Goal: Task Accomplishment & Management: Use online tool/utility

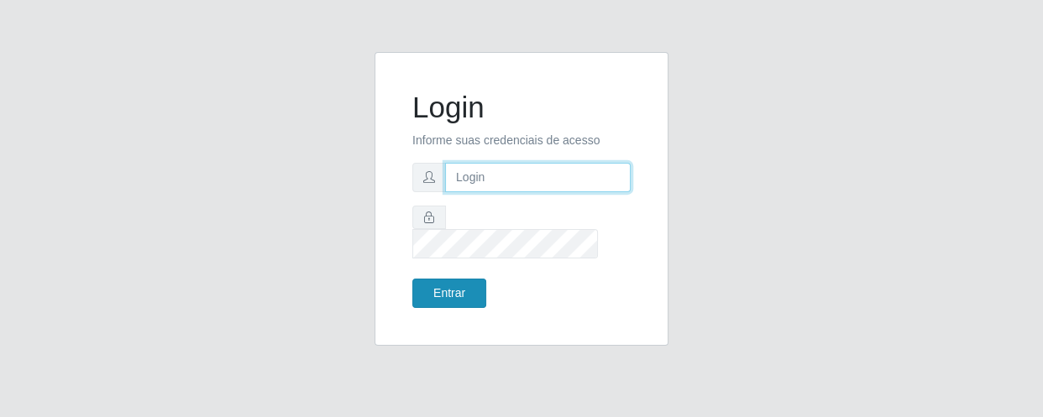
type input "[EMAIL_ADDRESS][DOMAIN_NAME]"
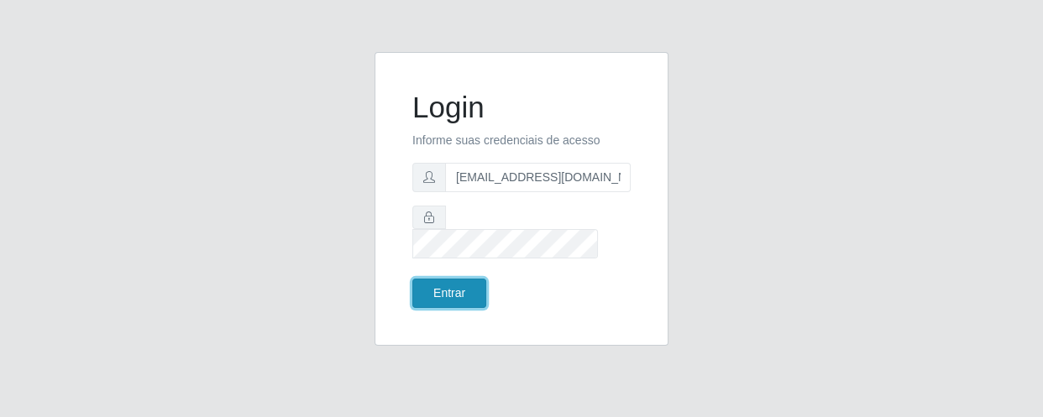
click at [462, 279] on button "Entrar" at bounding box center [449, 293] width 74 height 29
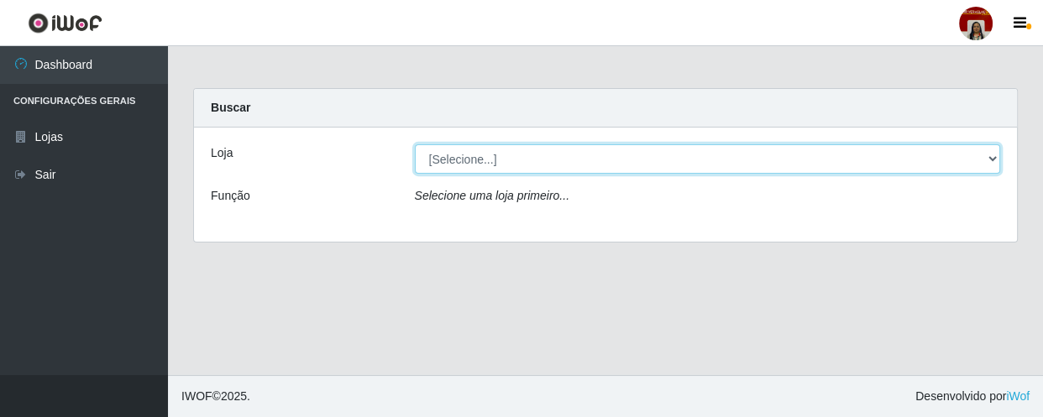
click at [987, 155] on select "[Selecione...] Mar Vermelho - Loja 04" at bounding box center [708, 158] width 586 height 29
select select "251"
click at [415, 144] on select "[Selecione...] Mar Vermelho - Loja 04" at bounding box center [708, 158] width 586 height 29
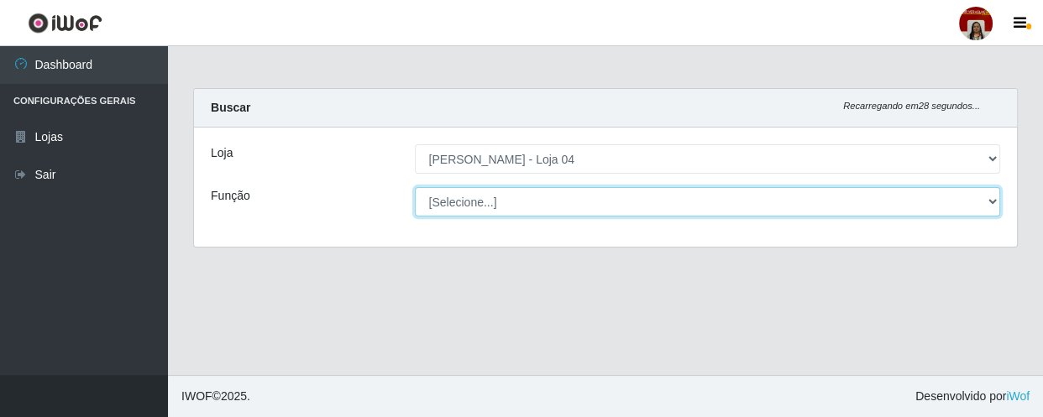
click at [984, 199] on select "[Selecione...] ASG ASG + ASG ++ Auxiliar de Depósito Auxiliar de Depósito + Aux…" at bounding box center [708, 201] width 586 height 29
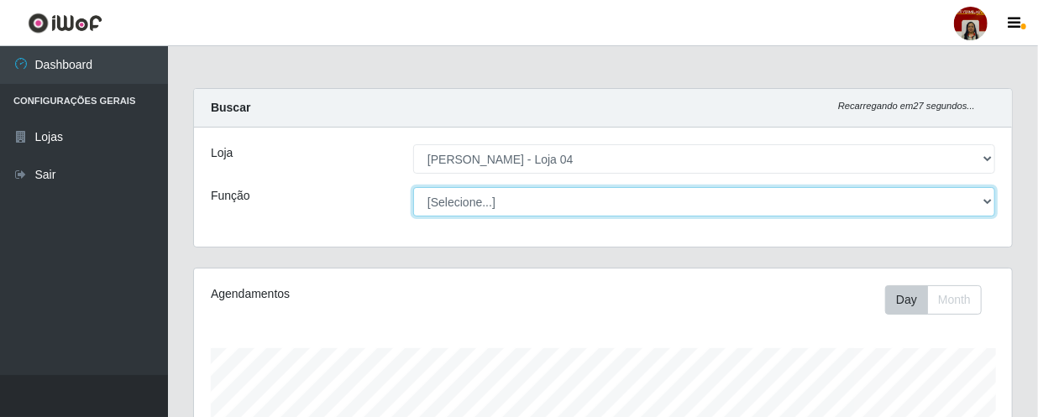
scroll to position [349, 818]
select select "22"
click at [413, 187] on select "[Selecione...] ASG ASG + ASG ++ Auxiliar de Depósito Auxiliar de Depósito + Aux…" at bounding box center [704, 201] width 582 height 29
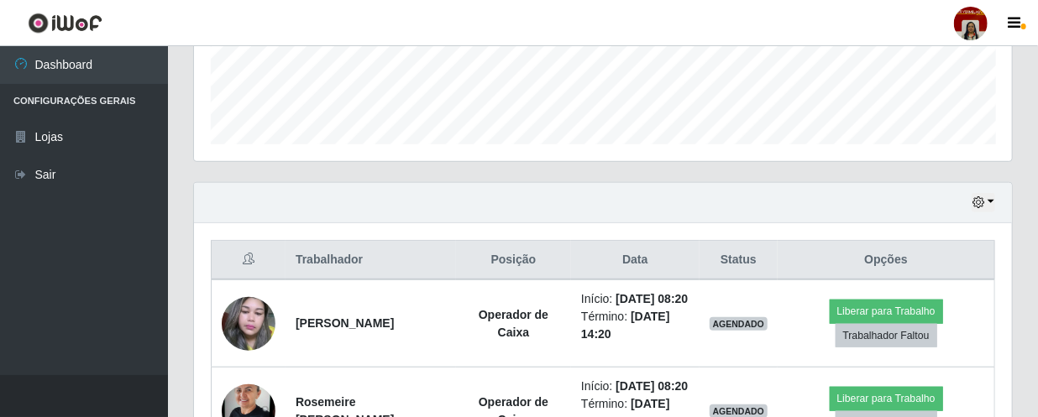
scroll to position [444, 0]
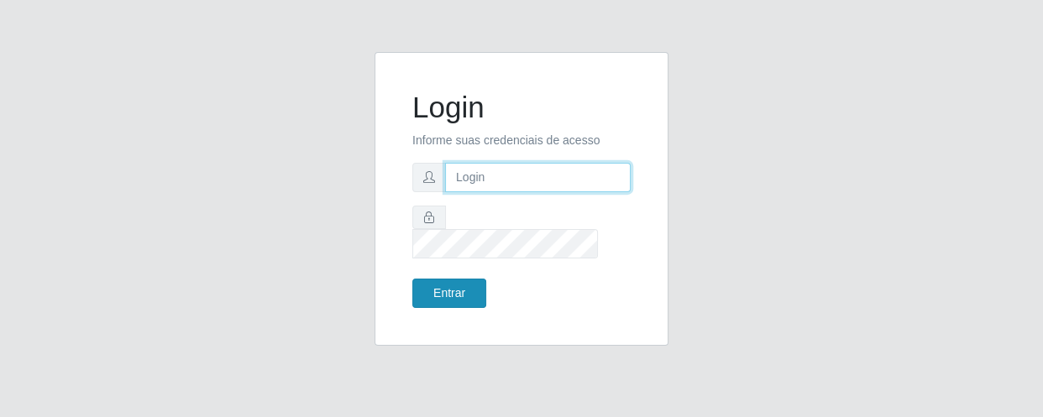
type input "[EMAIL_ADDRESS][DOMAIN_NAME]"
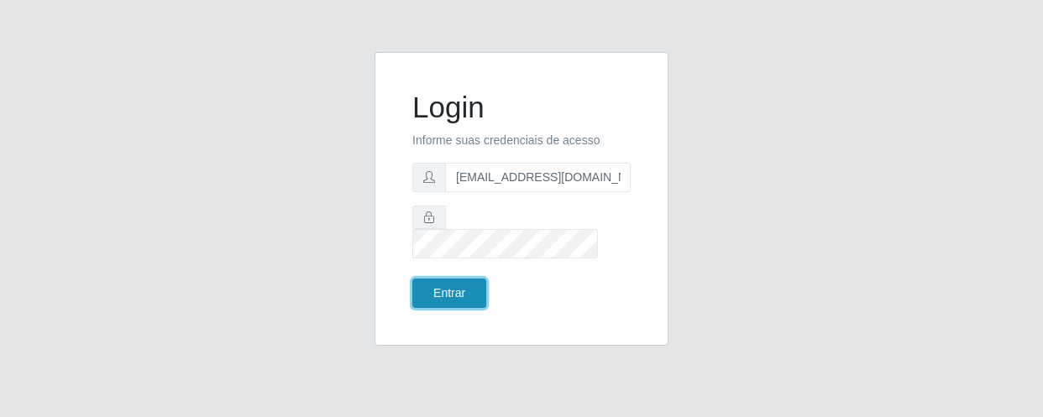
click at [466, 279] on button "Entrar" at bounding box center [449, 293] width 74 height 29
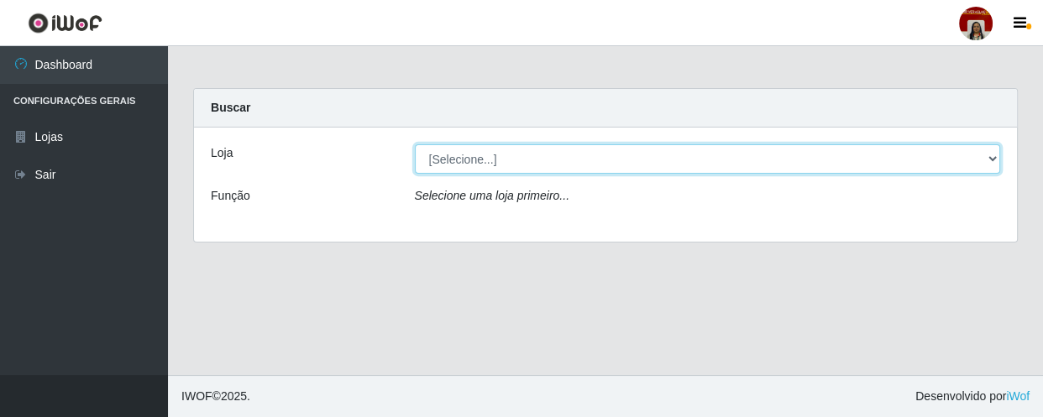
click at [995, 160] on select "[Selecione...] Mar Vermelho - Loja 04" at bounding box center [708, 158] width 586 height 29
select select "251"
click at [415, 144] on select "[Selecione...] Mar Vermelho - Loja 04" at bounding box center [708, 158] width 586 height 29
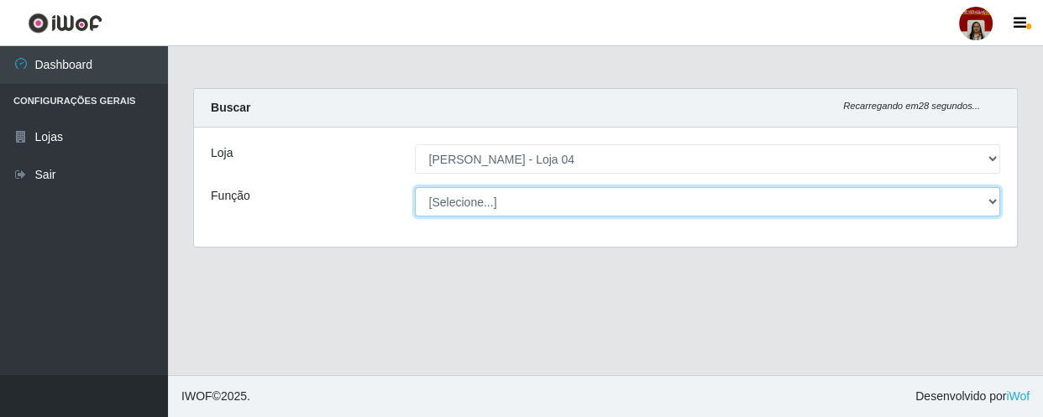
click at [992, 199] on select "[Selecione...] ASG ASG + ASG ++ Auxiliar de Depósito Auxiliar de Depósito + Aux…" at bounding box center [708, 201] width 586 height 29
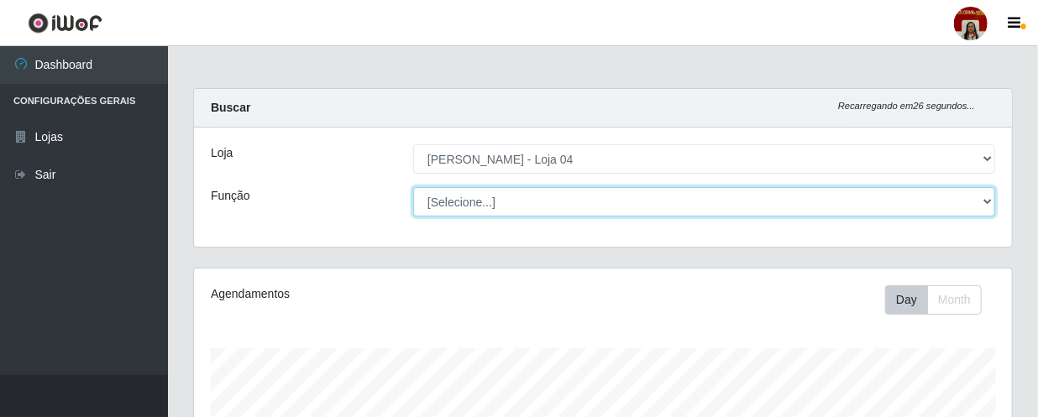
scroll to position [349, 818]
click at [413, 187] on select "[Selecione...] ASG ASG + ASG ++ Auxiliar de Depósito Auxiliar de Depósito + Aux…" at bounding box center [704, 201] width 582 height 29
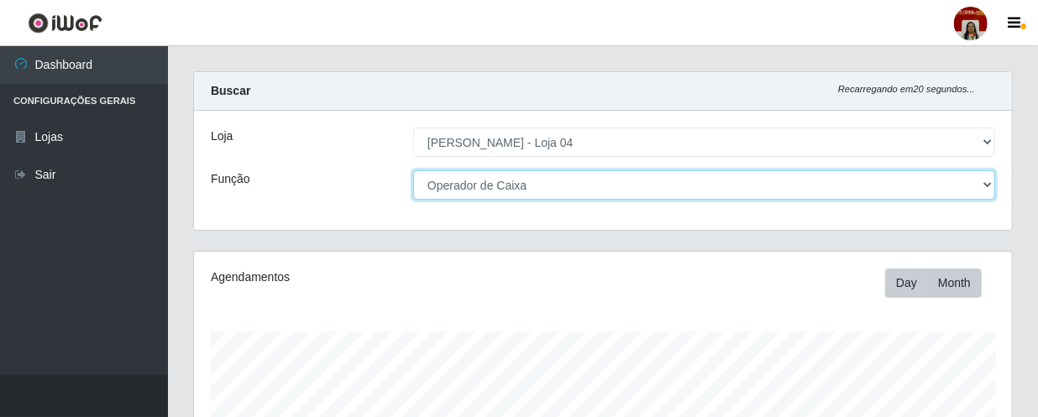
scroll to position [0, 0]
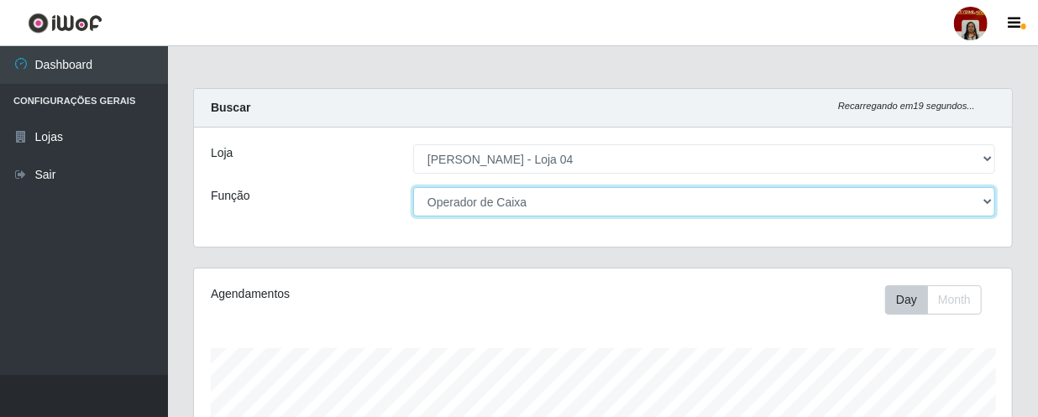
click at [988, 203] on select "[Selecione...] ASG ASG + ASG ++ Auxiliar de Depósito Auxiliar de Depósito + Aux…" at bounding box center [704, 201] width 582 height 29
select select "24"
click at [413, 187] on select "[Selecione...] ASG ASG + ASG ++ Auxiliar de Depósito Auxiliar de Depósito + Aux…" at bounding box center [704, 201] width 582 height 29
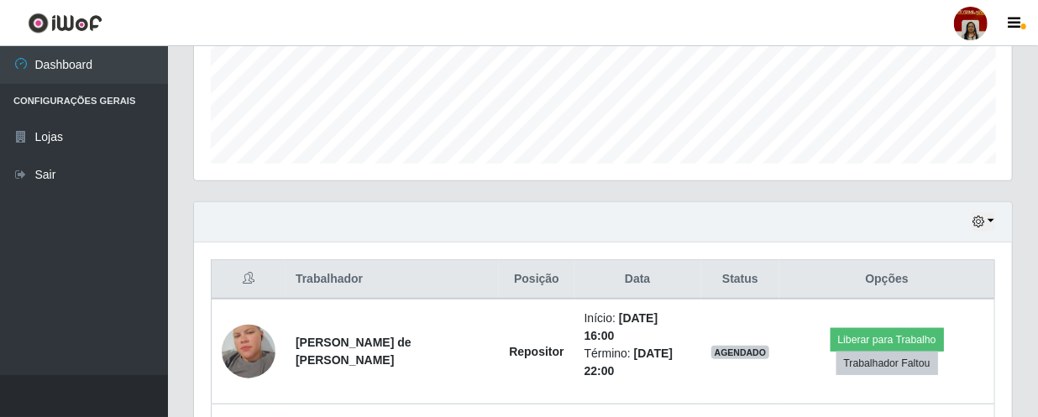
scroll to position [282, 0]
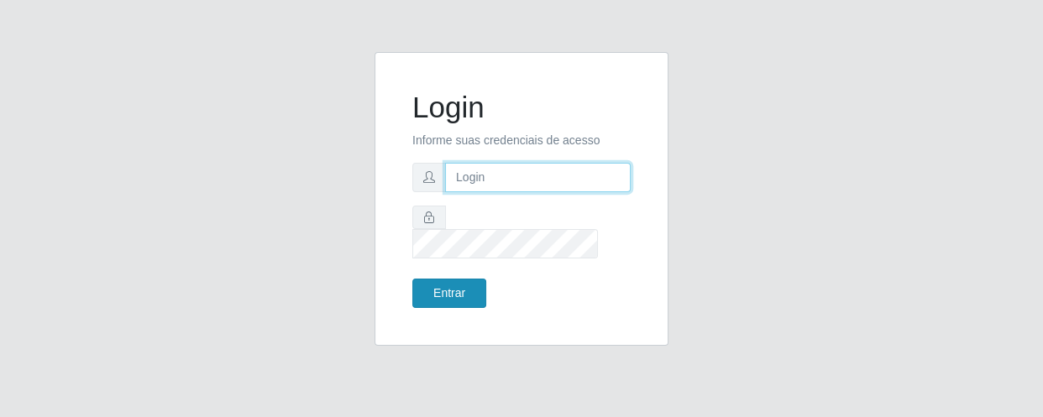
type input "[EMAIL_ADDRESS][DOMAIN_NAME]"
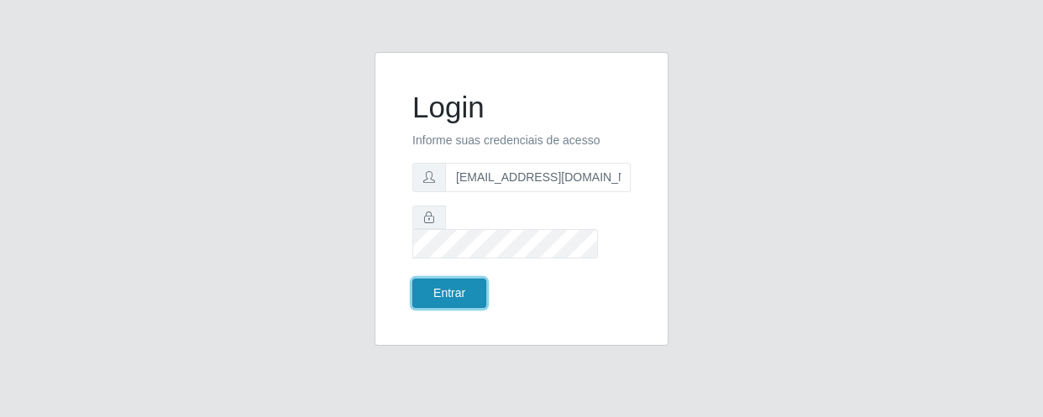
click at [449, 285] on button "Entrar" at bounding box center [449, 293] width 74 height 29
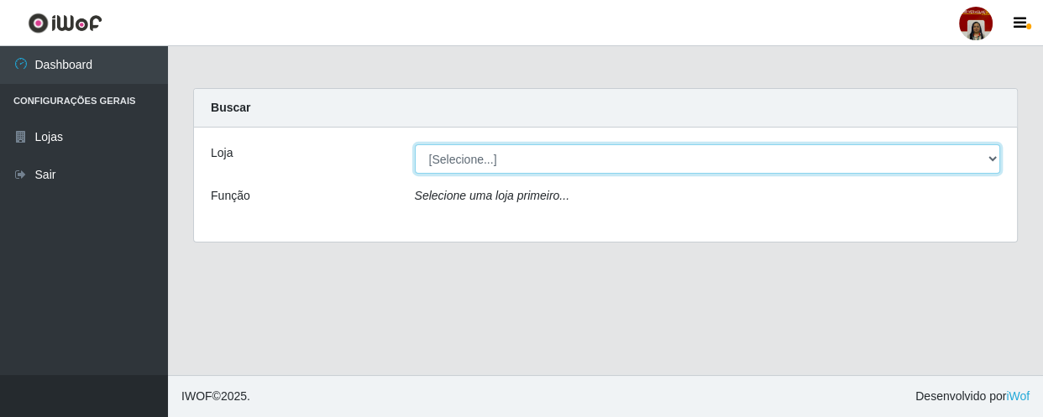
click at [989, 157] on select "[Selecione...] Mar Vermelho - Loja 04" at bounding box center [708, 158] width 586 height 29
select select "251"
click at [415, 144] on select "[Selecione...] Mar Vermelho - Loja 04" at bounding box center [708, 158] width 586 height 29
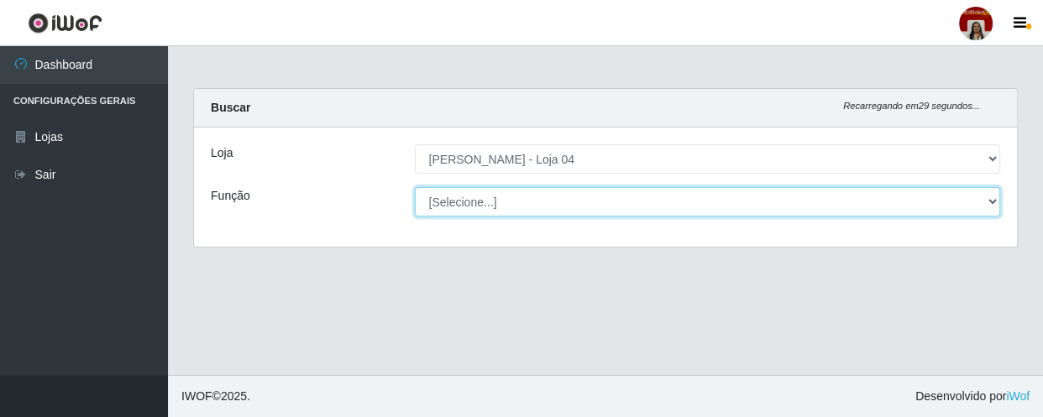
click at [991, 201] on select "[Selecione...] ASG ASG + ASG ++ Auxiliar de Depósito Auxiliar de Depósito + Aux…" at bounding box center [708, 201] width 586 height 29
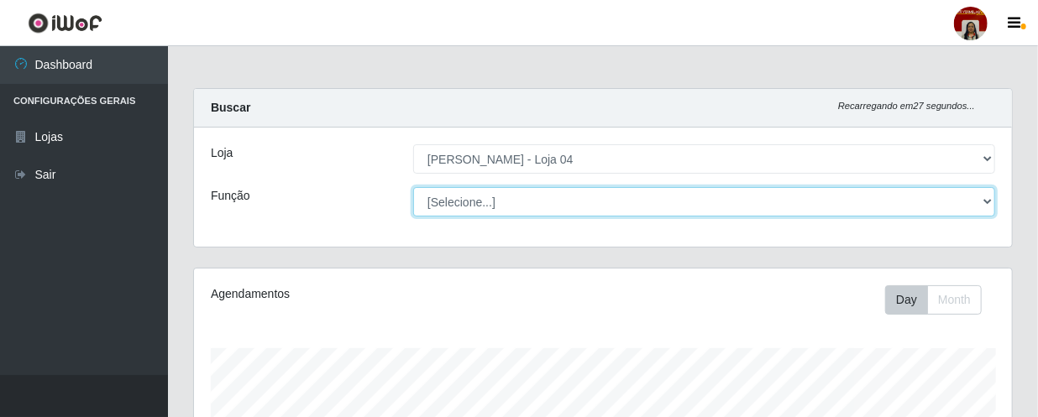
scroll to position [349, 818]
click at [413, 187] on select "[Selecione...] ASG ASG + ASG ++ Auxiliar de Depósito Auxiliar de Depósito + Aux…" at bounding box center [704, 201] width 582 height 29
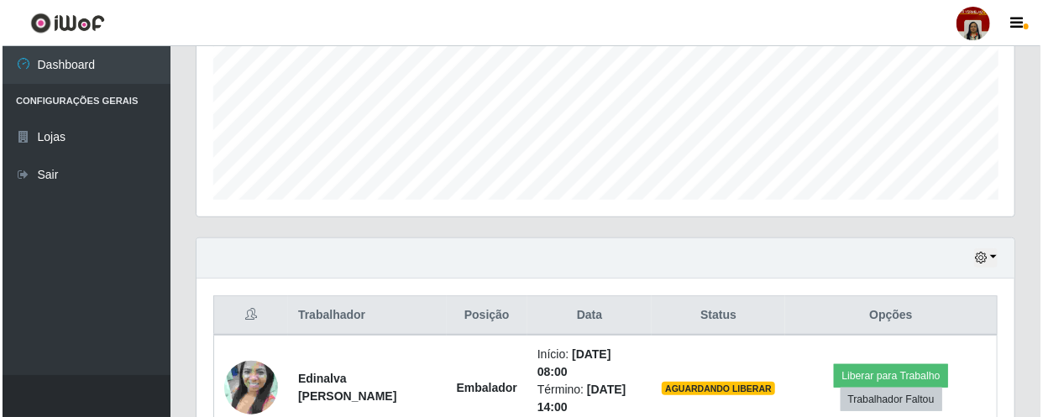
scroll to position [534, 0]
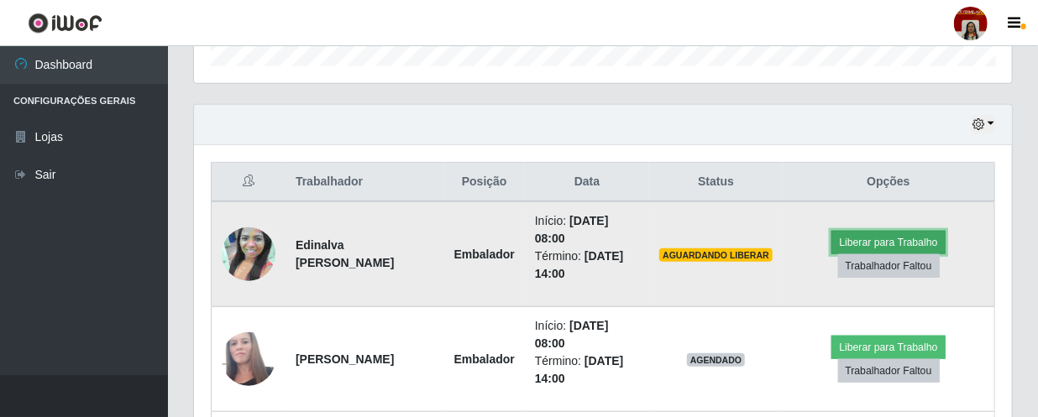
click at [895, 244] on button "Liberar para Trabalho" at bounding box center [888, 243] width 113 height 24
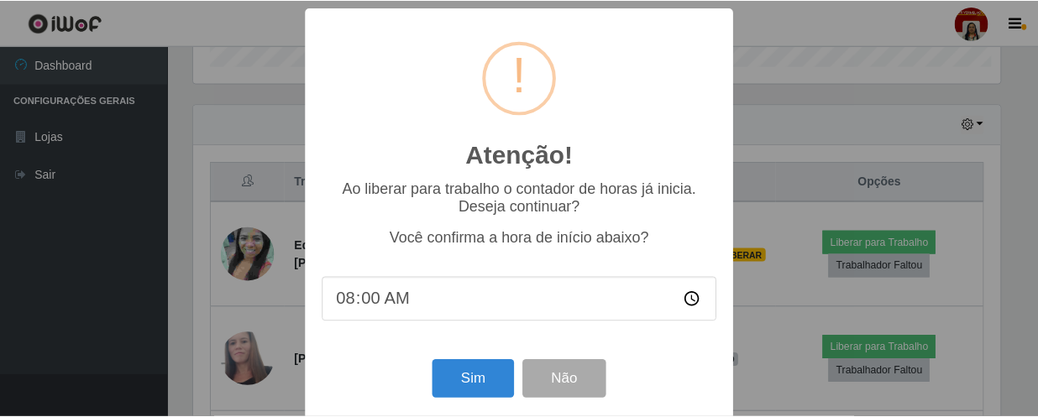
scroll to position [349, 811]
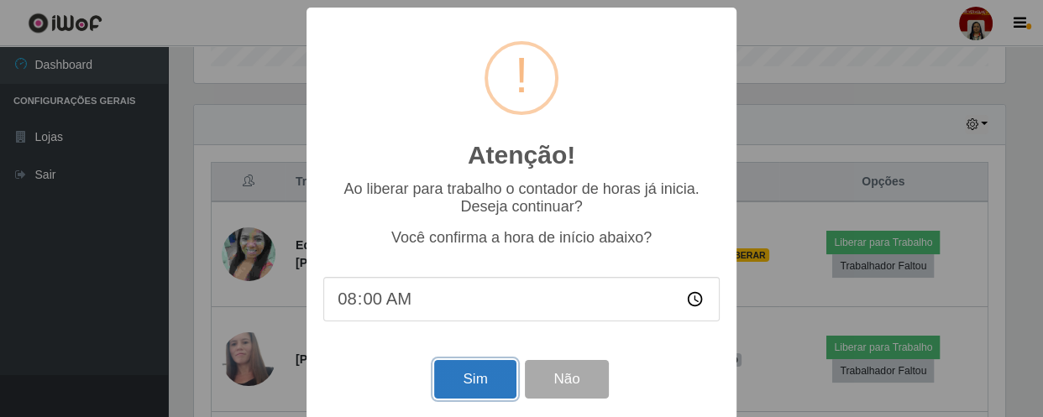
click at [471, 389] on button "Sim" at bounding box center [474, 379] width 81 height 39
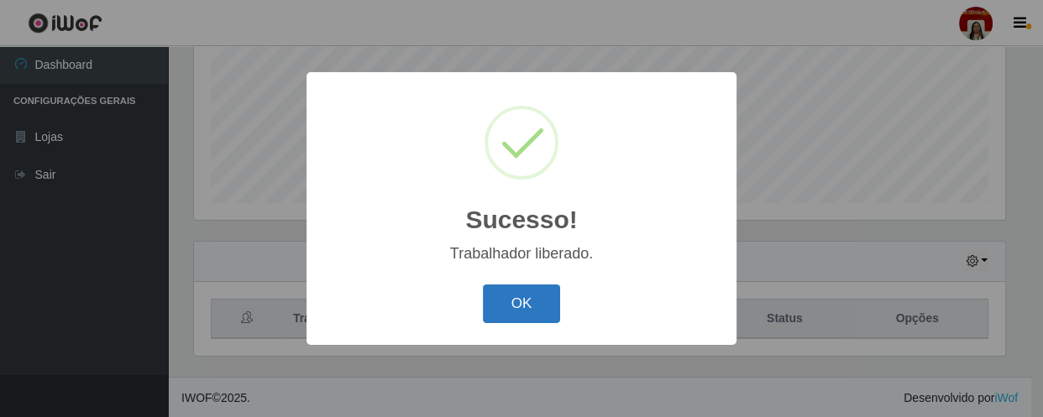
click at [525, 297] on button "OK" at bounding box center [522, 304] width 78 height 39
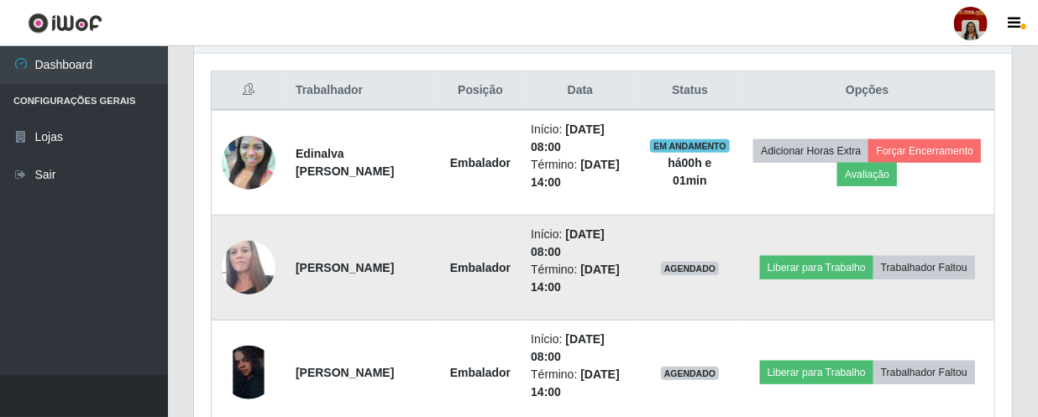
scroll to position [627, 0]
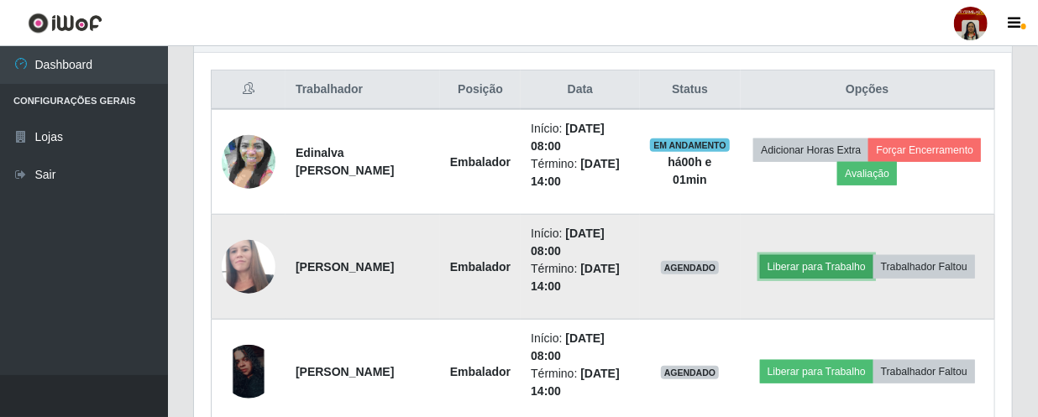
click at [874, 259] on button "Liberar para Trabalho" at bounding box center [816, 267] width 113 height 24
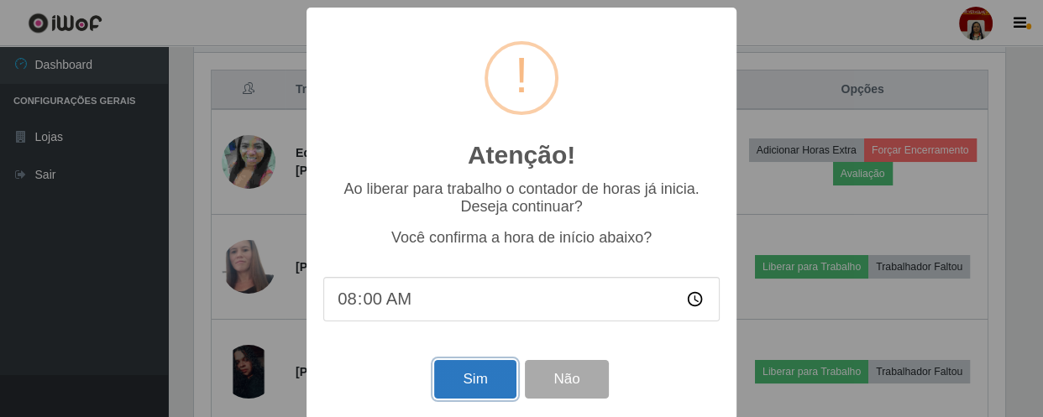
click at [455, 380] on button "Sim" at bounding box center [474, 379] width 81 height 39
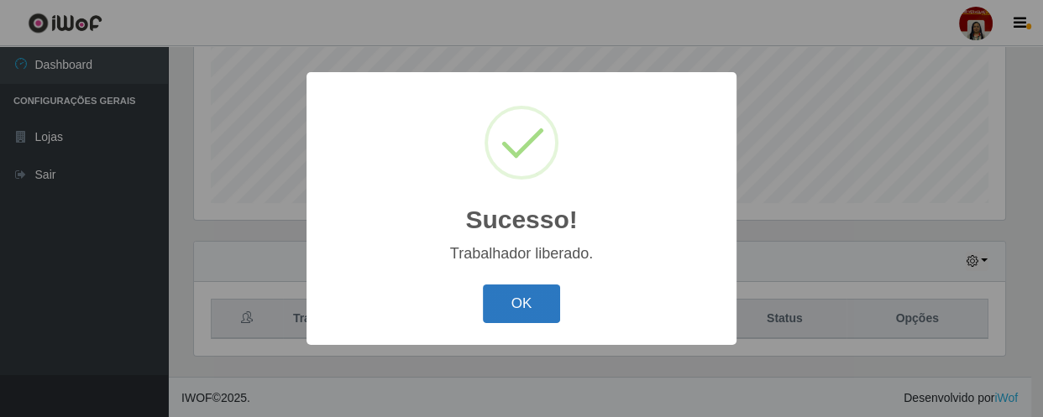
click at [541, 292] on button "OK" at bounding box center [522, 304] width 78 height 39
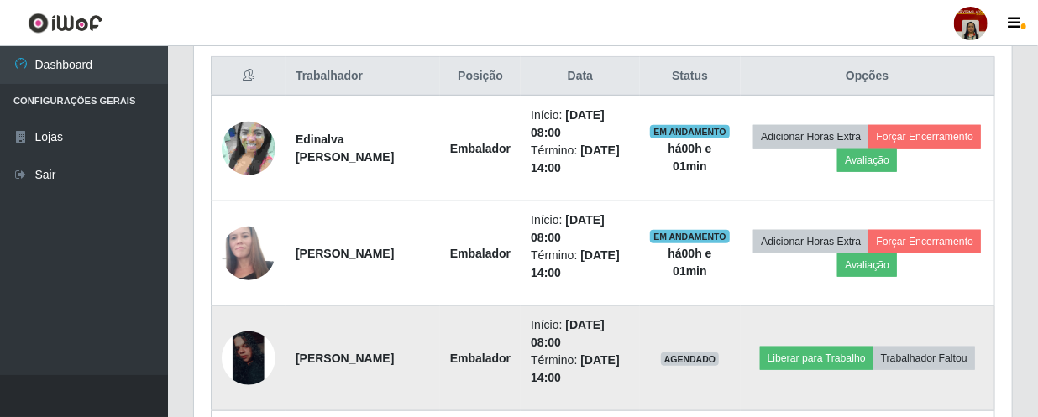
scroll to position [703, 0]
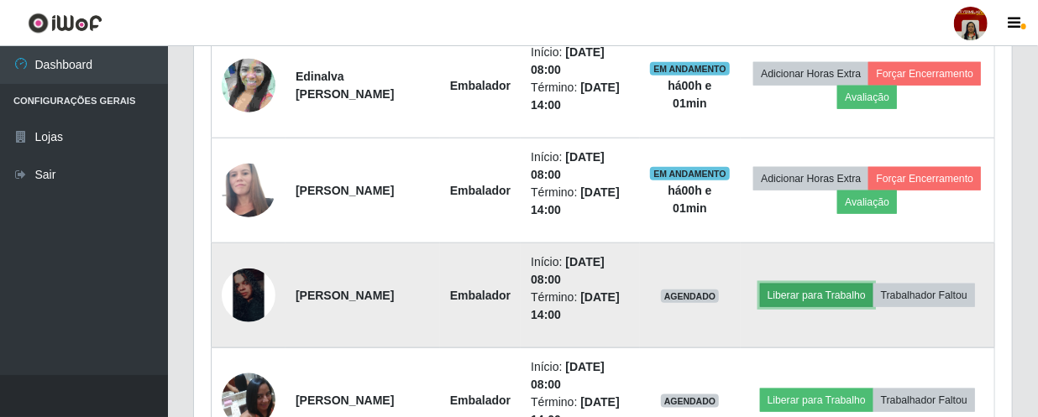
click at [867, 284] on button "Liberar para Trabalho" at bounding box center [816, 296] width 113 height 24
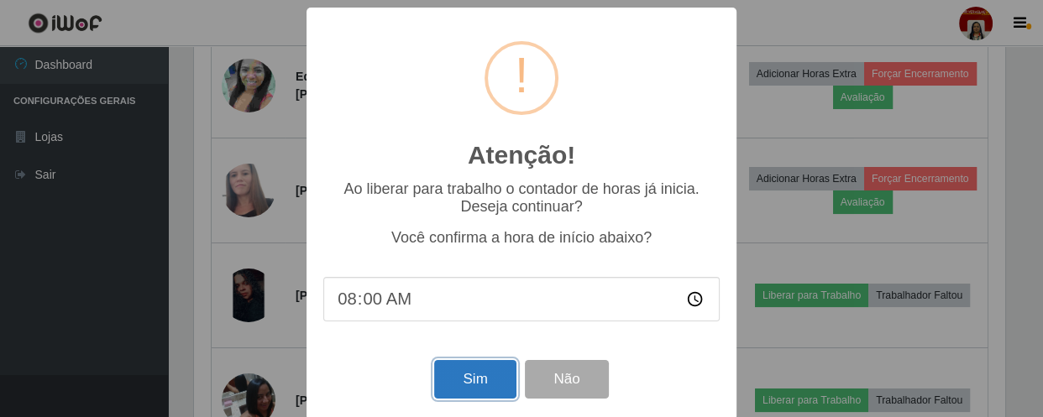
click at [491, 378] on button "Sim" at bounding box center [474, 379] width 81 height 39
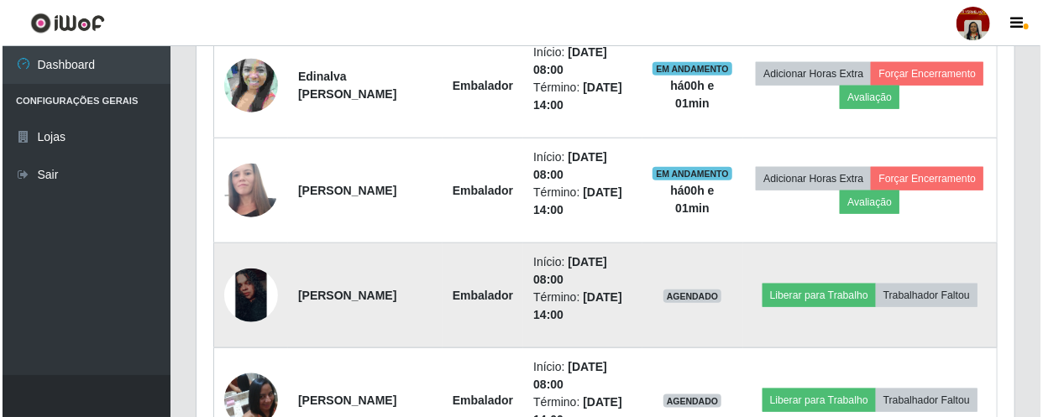
scroll to position [0, 0]
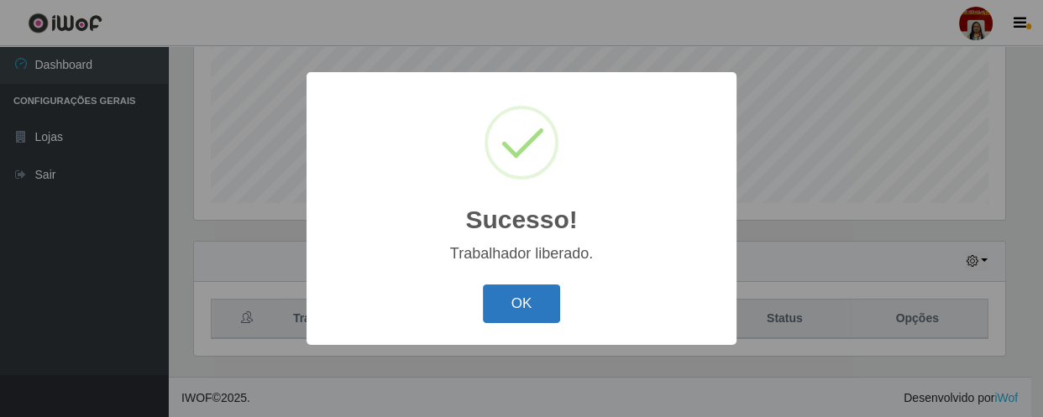
click at [529, 299] on button "OK" at bounding box center [522, 304] width 78 height 39
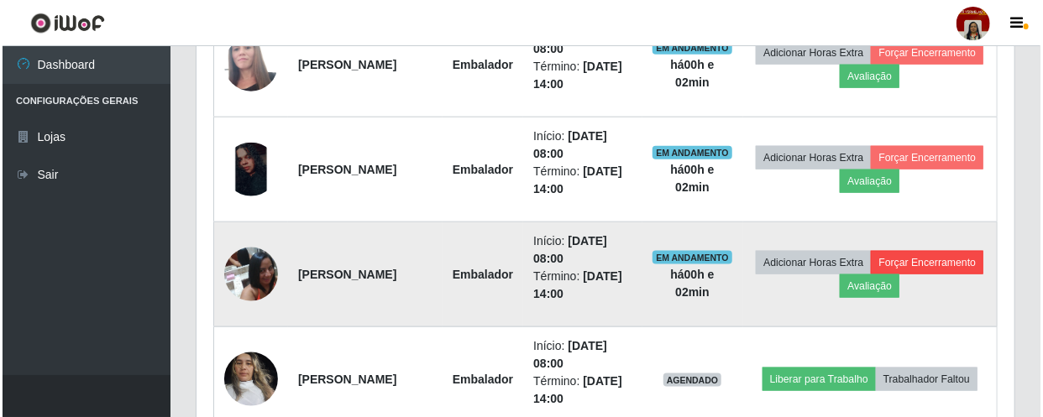
scroll to position [856, 0]
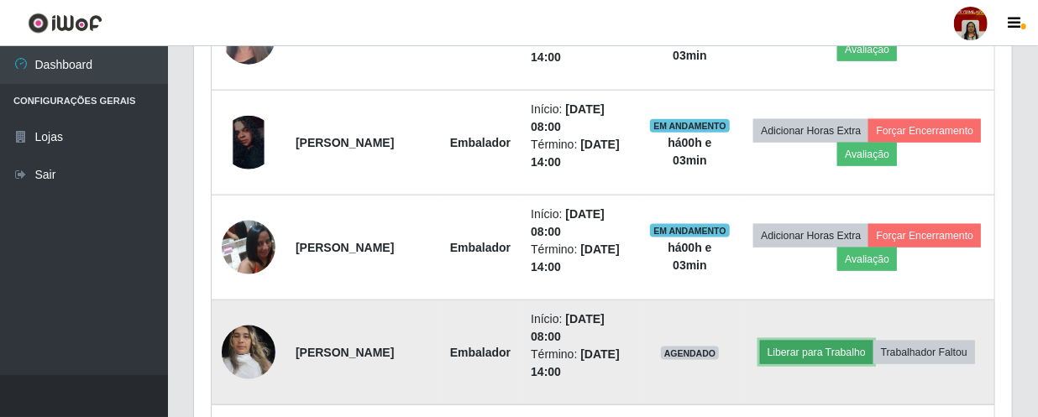
click at [874, 341] on button "Liberar para Trabalho" at bounding box center [816, 353] width 113 height 24
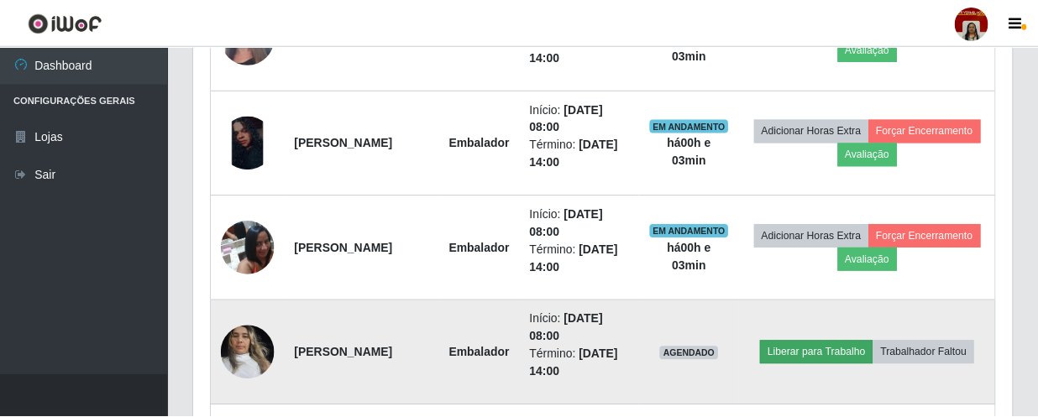
scroll to position [349, 811]
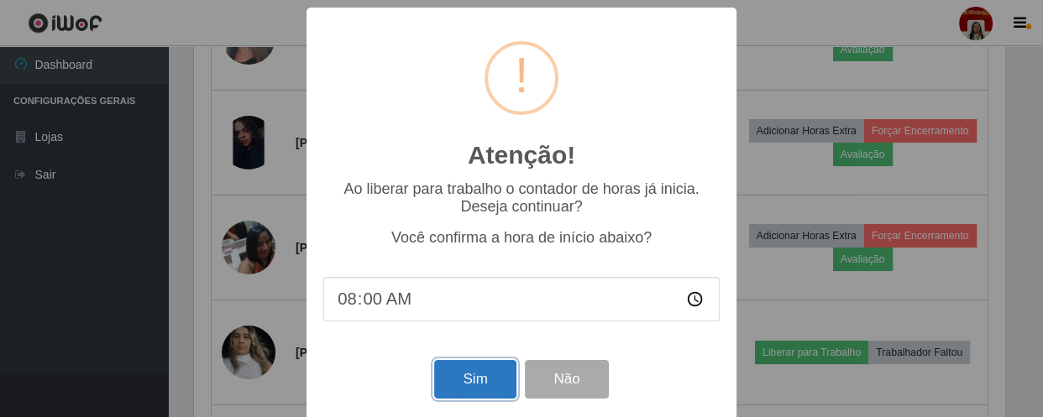
click at [491, 386] on button "Sim" at bounding box center [474, 379] width 81 height 39
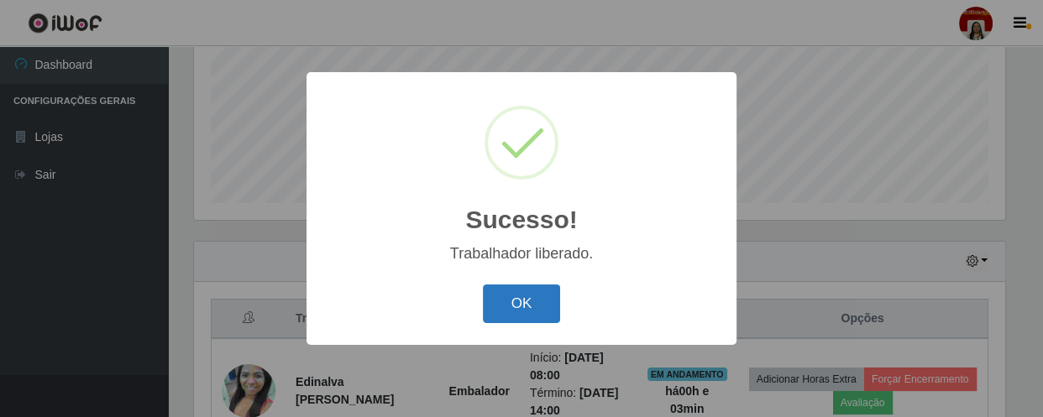
click at [532, 311] on button "OK" at bounding box center [522, 304] width 78 height 39
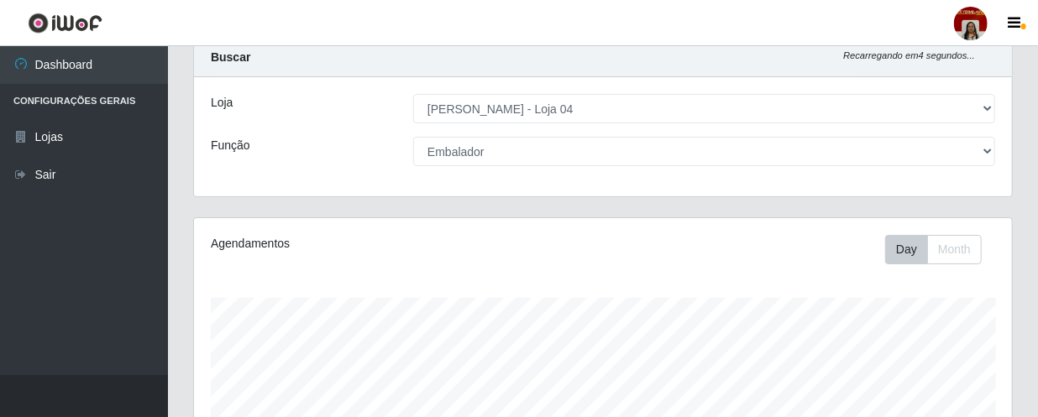
scroll to position [16, 0]
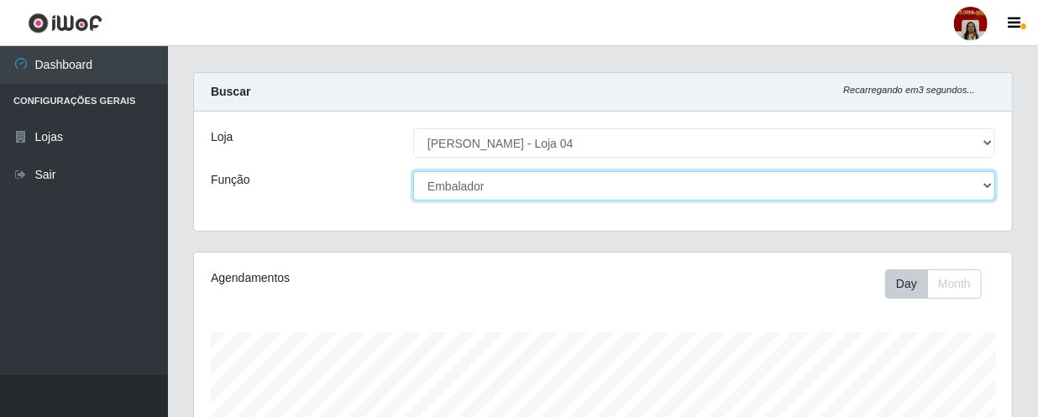
click at [992, 183] on select "[Selecione...] ASG ASG + ASG ++ Auxiliar de Depósito Auxiliar de Depósito + Aux…" at bounding box center [704, 185] width 582 height 29
select select "22"
click at [413, 171] on select "[Selecione...] ASG ASG + ASG ++ Auxiliar de Depósito Auxiliar de Depósito + Aux…" at bounding box center [704, 185] width 582 height 29
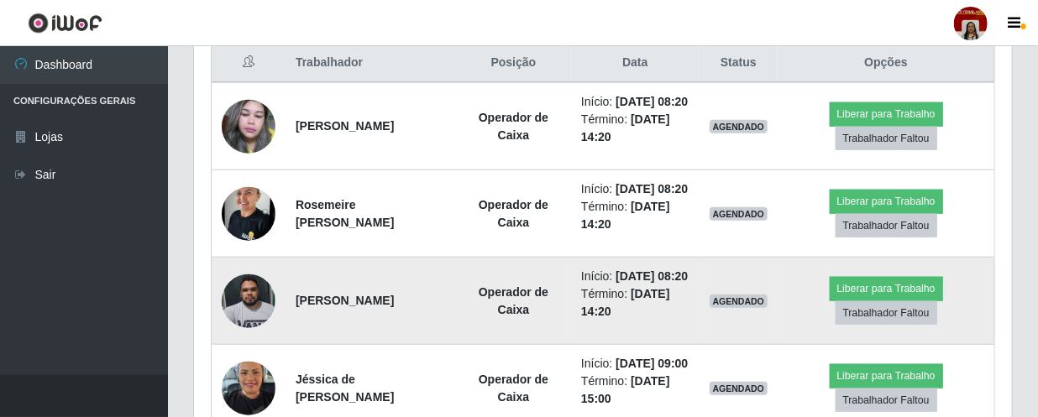
scroll to position [627, 0]
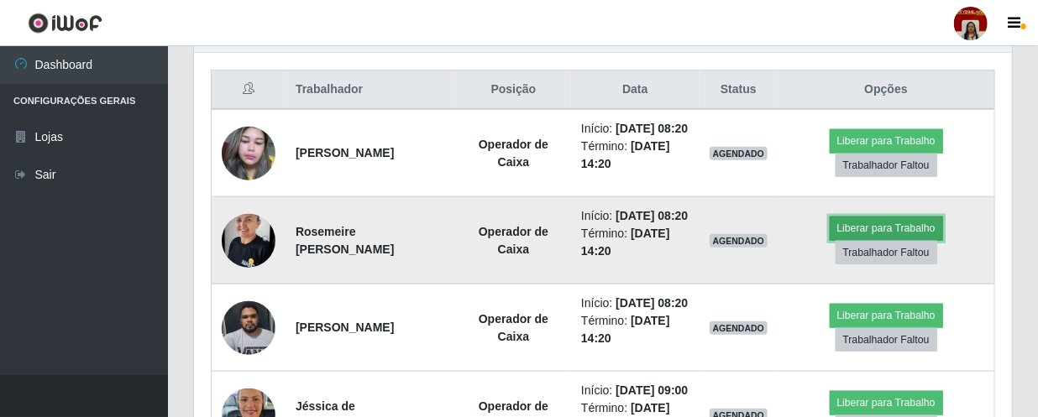
click at [900, 240] on button "Liberar para Trabalho" at bounding box center [886, 229] width 113 height 24
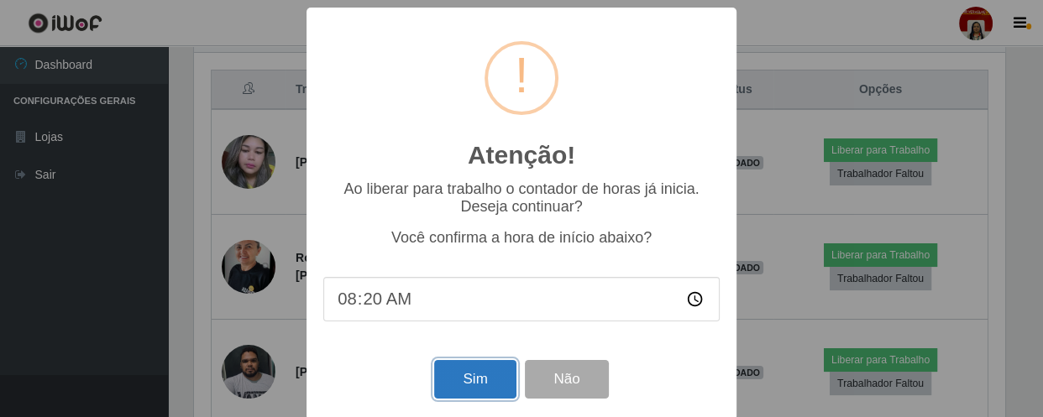
click at [462, 378] on button "Sim" at bounding box center [474, 379] width 81 height 39
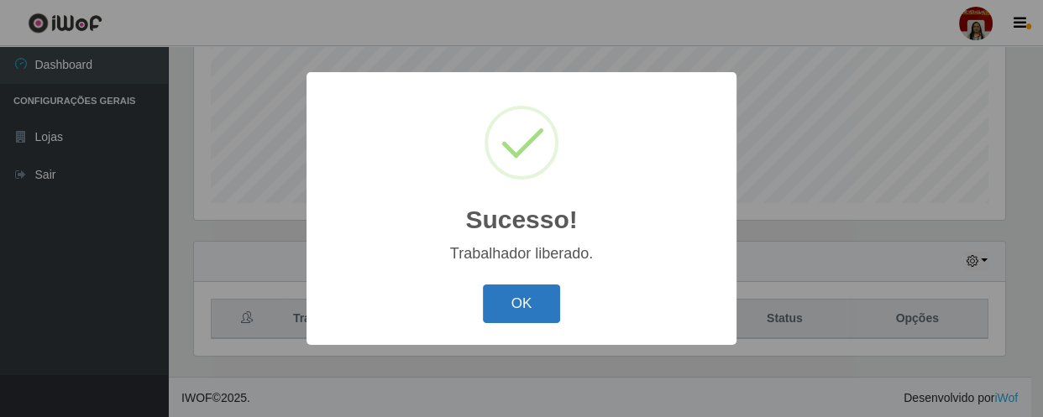
click at [529, 304] on button "OK" at bounding box center [522, 304] width 78 height 39
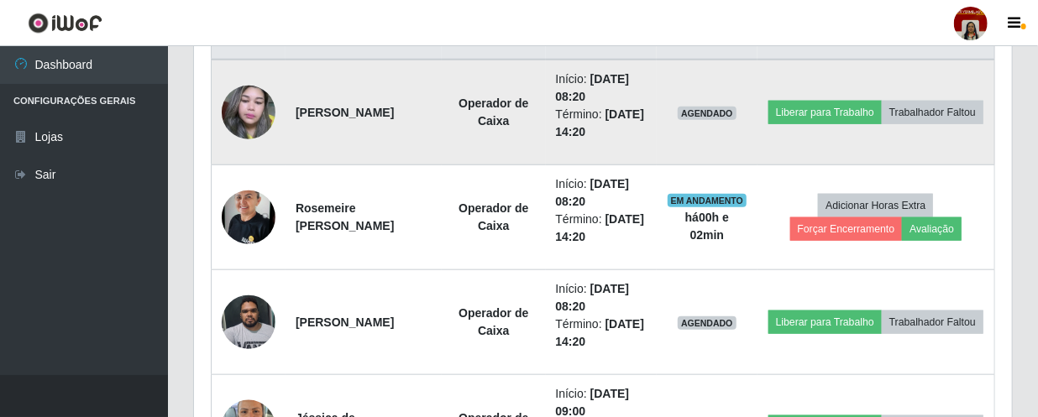
scroll to position [703, 0]
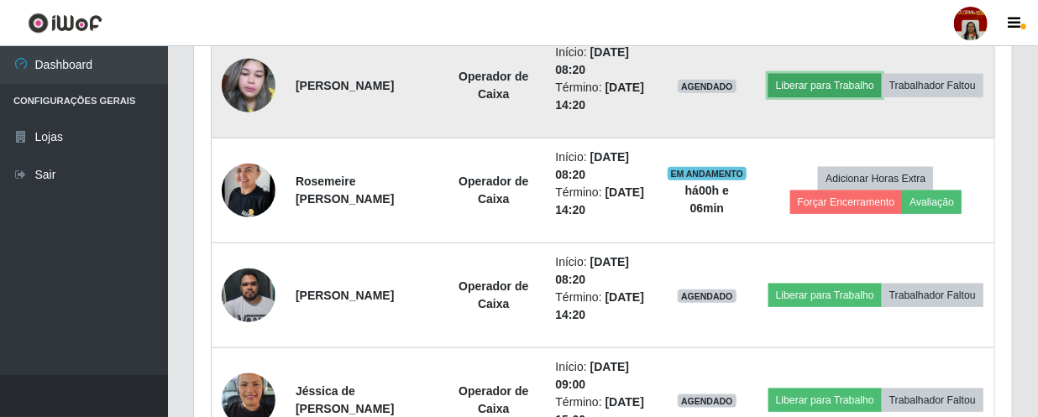
click at [859, 74] on button "Liberar para Trabalho" at bounding box center [825, 86] width 113 height 24
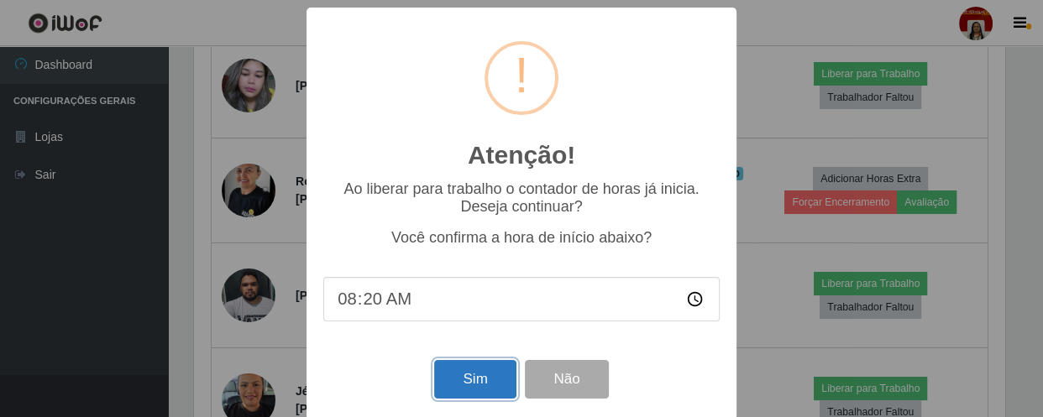
click at [438, 388] on button "Sim" at bounding box center [474, 379] width 81 height 39
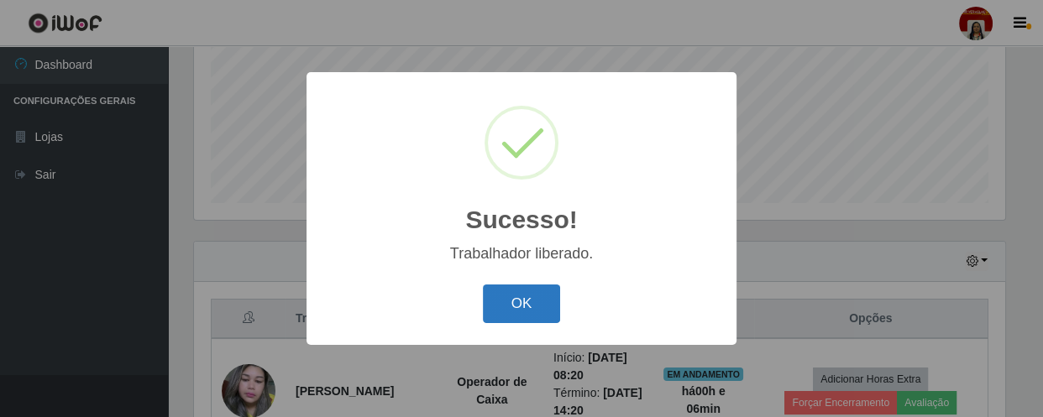
click at [489, 322] on button "OK" at bounding box center [522, 304] width 78 height 39
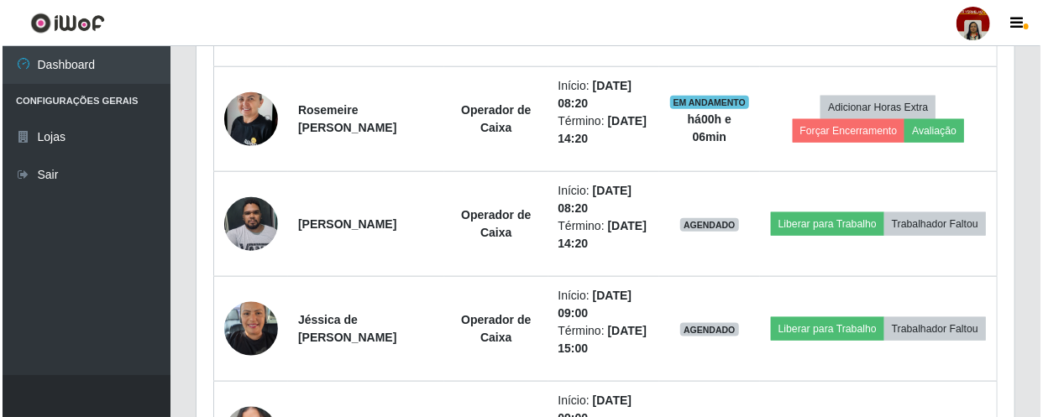
scroll to position [779, 0]
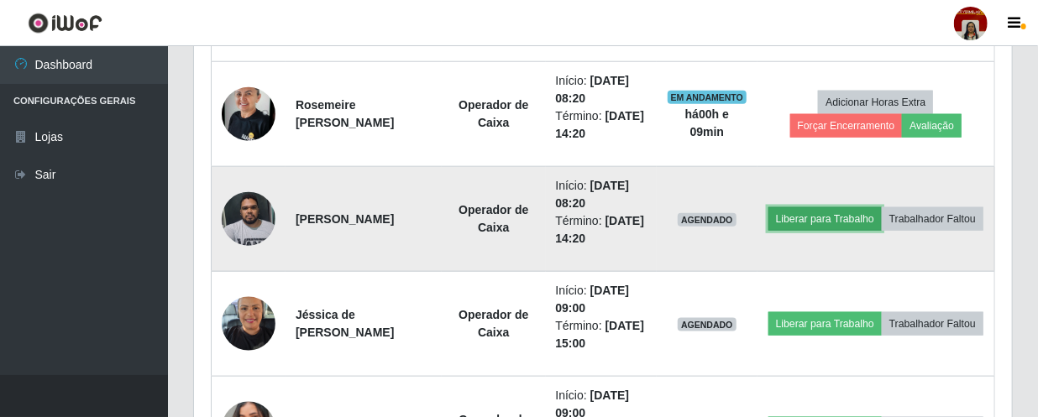
click at [839, 207] on button "Liberar para Trabalho" at bounding box center [825, 219] width 113 height 24
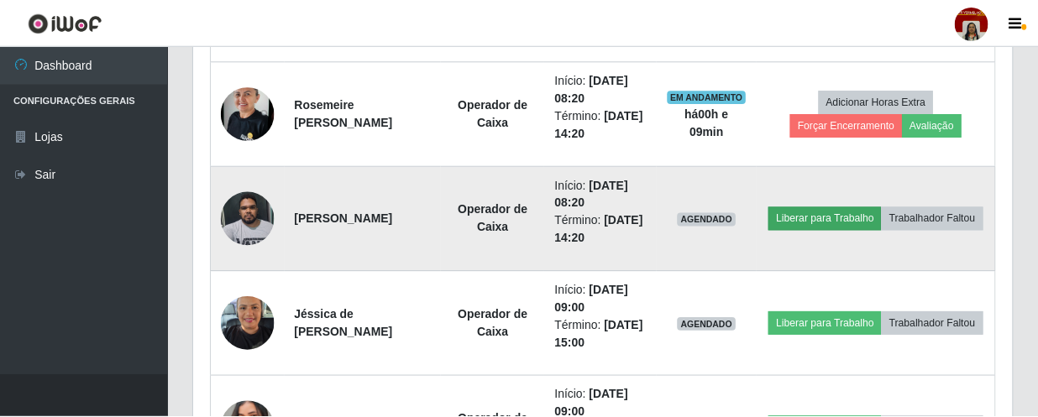
scroll to position [349, 811]
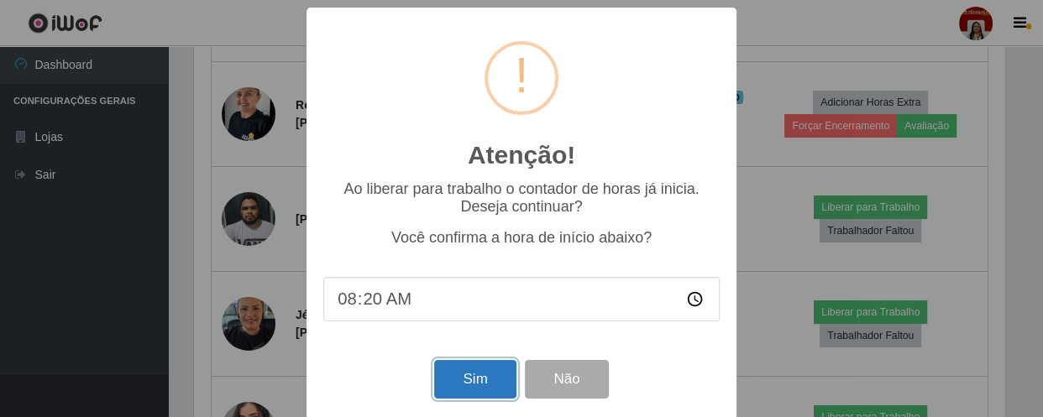
click at [470, 380] on button "Sim" at bounding box center [474, 379] width 81 height 39
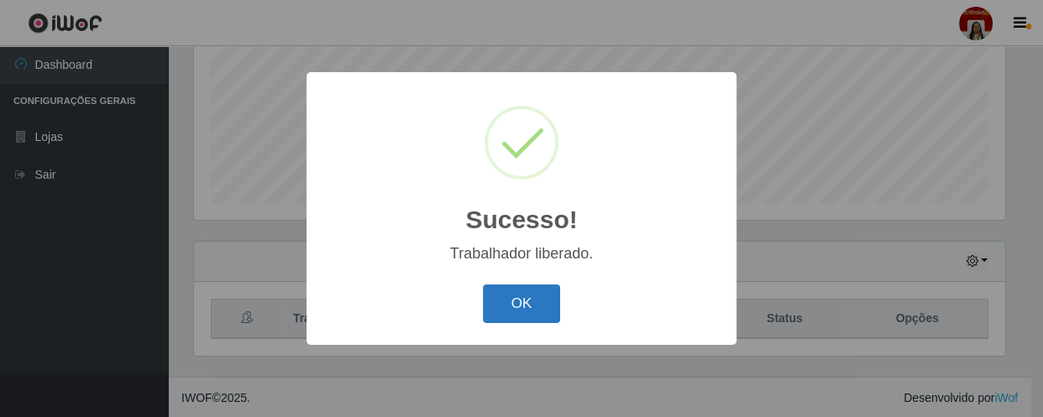
click at [527, 305] on button "OK" at bounding box center [522, 304] width 78 height 39
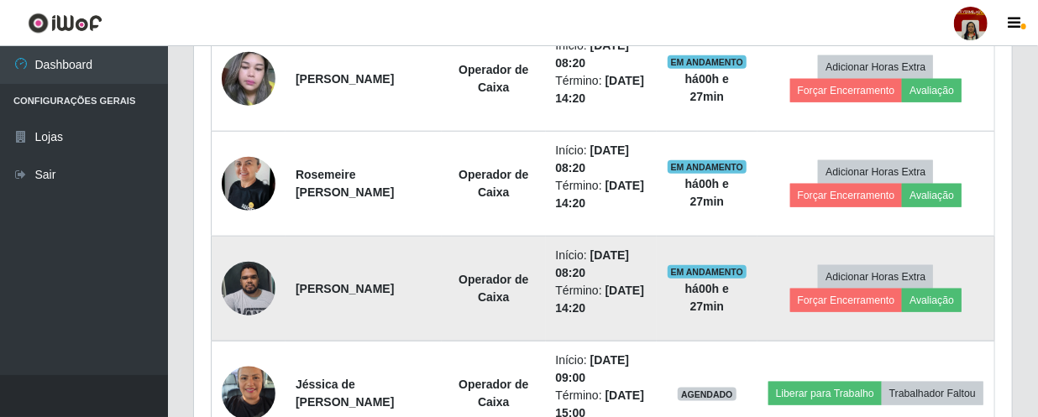
scroll to position [550, 0]
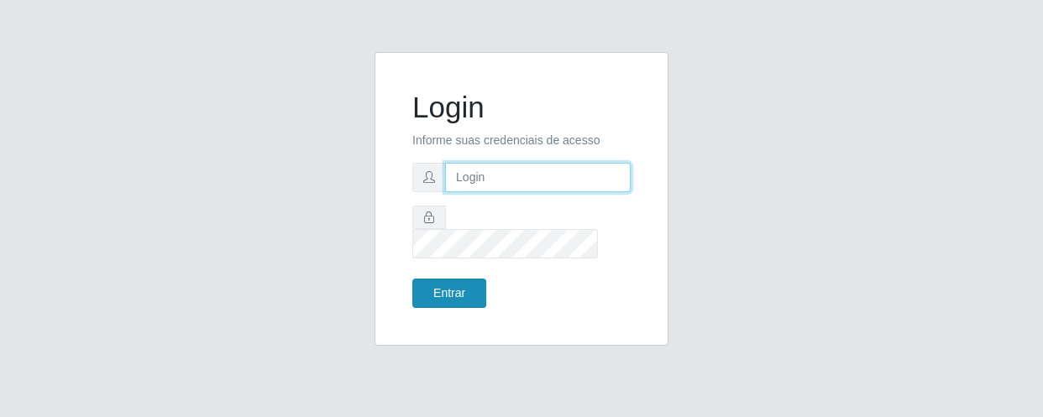
type input "[EMAIL_ADDRESS][DOMAIN_NAME]"
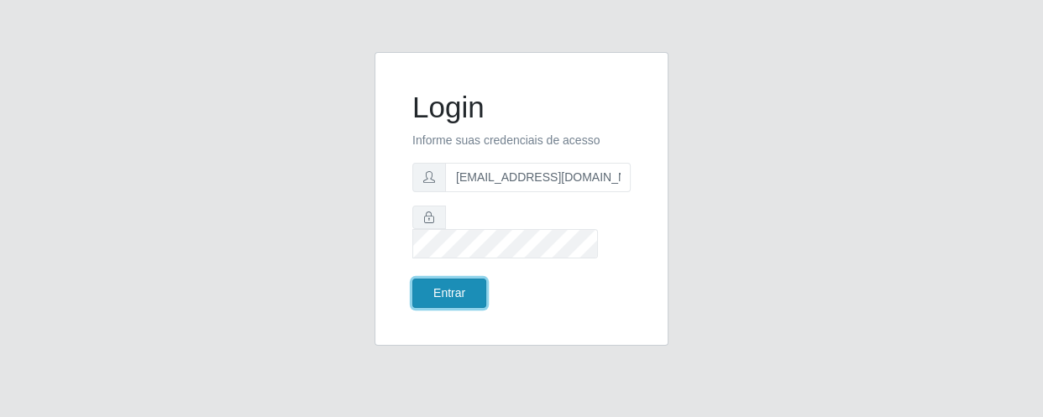
click at [454, 279] on button "Entrar" at bounding box center [449, 293] width 74 height 29
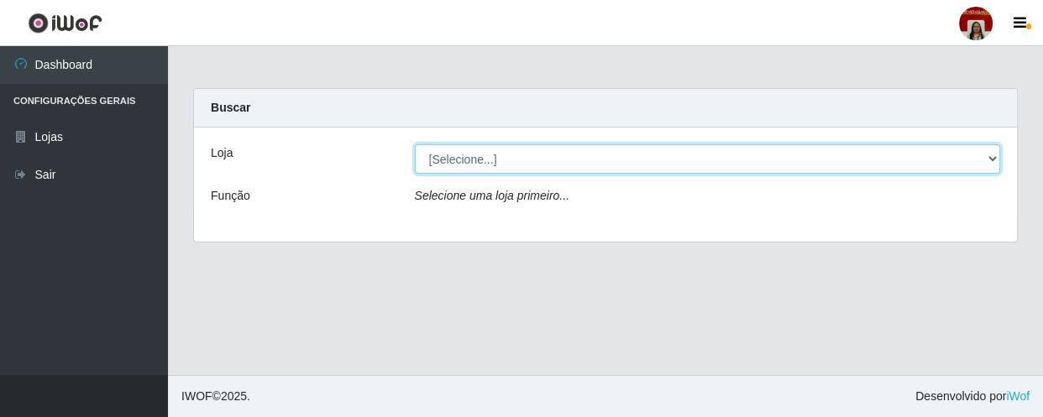
click at [985, 145] on select "[Selecione...] Mar Vermelho - Loja 04" at bounding box center [708, 158] width 586 height 29
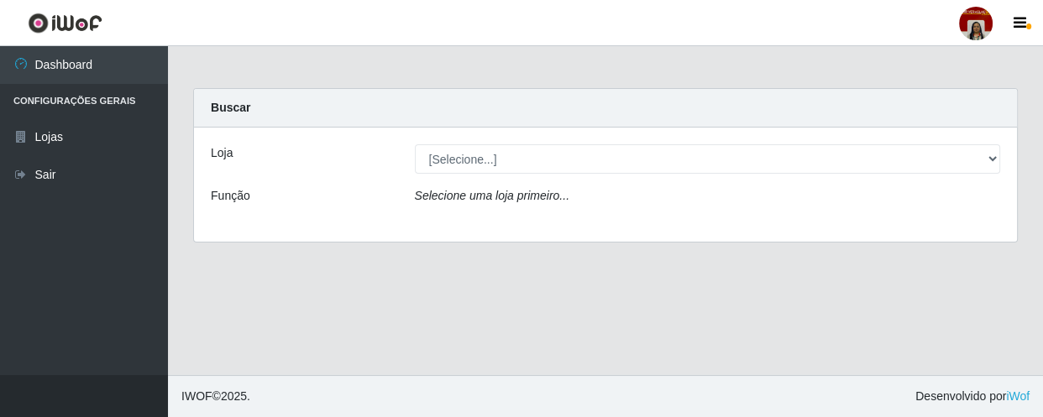
click at [831, 218] on div "Loja [Selecione...] Mar Vermelho - Loja 04 Função Selecione uma loja primeiro..." at bounding box center [605, 185] width 823 height 114
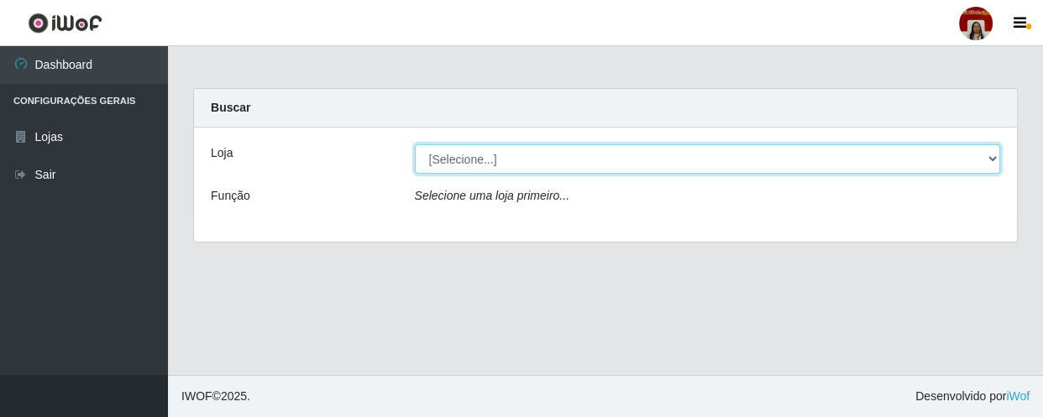
click at [988, 162] on select "[Selecione...] Mar Vermelho - Loja 04" at bounding box center [708, 158] width 586 height 29
select select "251"
click at [415, 144] on select "[Selecione...] Mar Vermelho - Loja 04" at bounding box center [708, 158] width 586 height 29
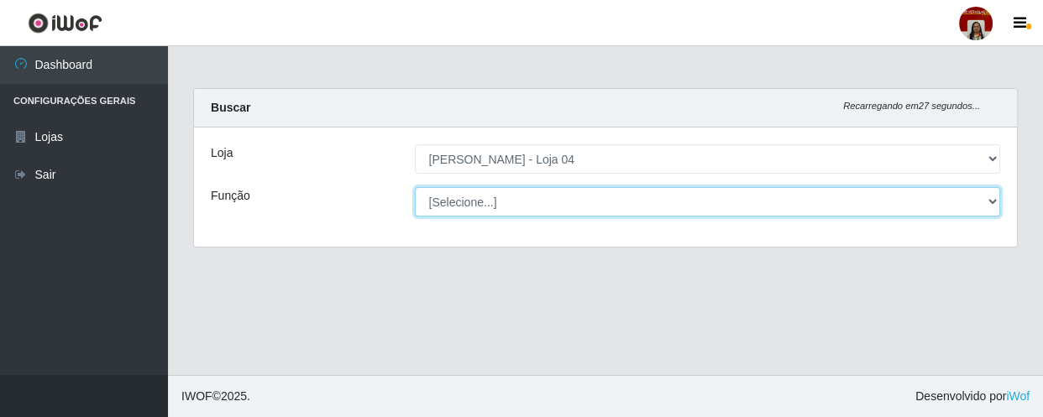
click at [990, 201] on select "[Selecione...] ASG ASG + ASG ++ Auxiliar de Depósito Auxiliar de Depósito + Aux…" at bounding box center [708, 201] width 586 height 29
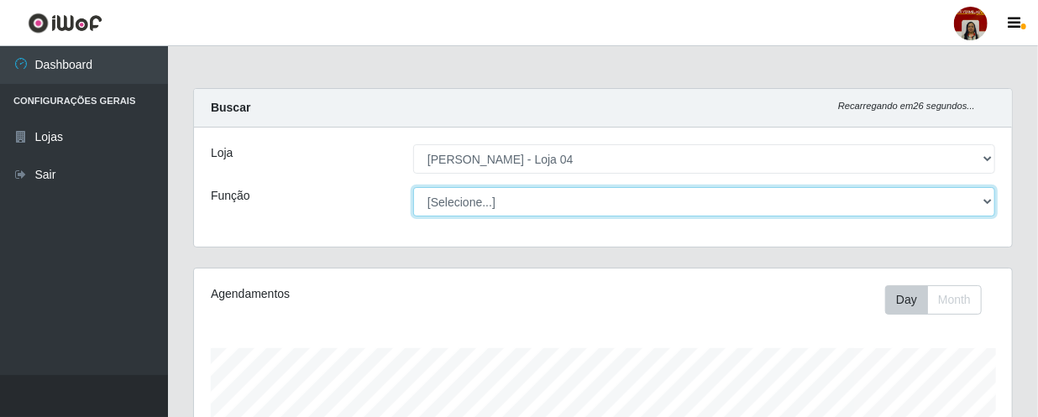
scroll to position [349, 818]
select select "22"
click at [413, 187] on select "[Selecione...] ASG ASG + ASG ++ Auxiliar de Depósito Auxiliar de Depósito + Aux…" at bounding box center [704, 201] width 582 height 29
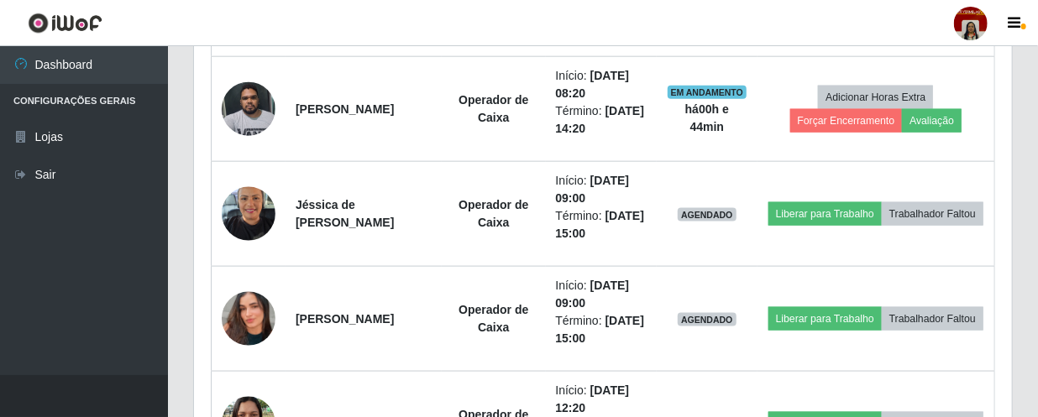
scroll to position [916, 0]
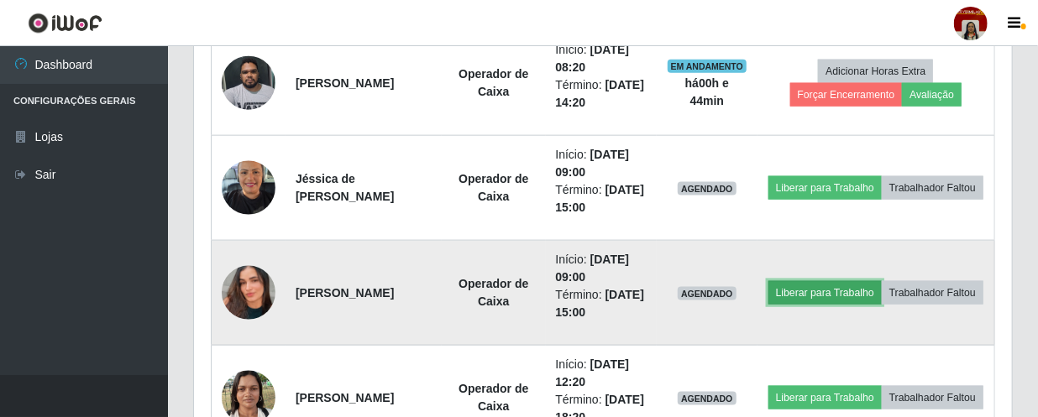
click at [882, 281] on button "Liberar para Trabalho" at bounding box center [825, 293] width 113 height 24
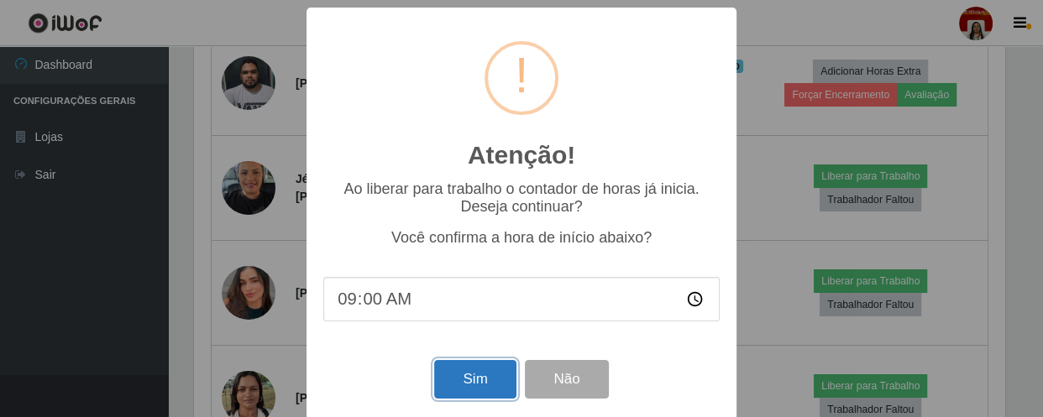
click at [434, 374] on button "Sim" at bounding box center [474, 379] width 81 height 39
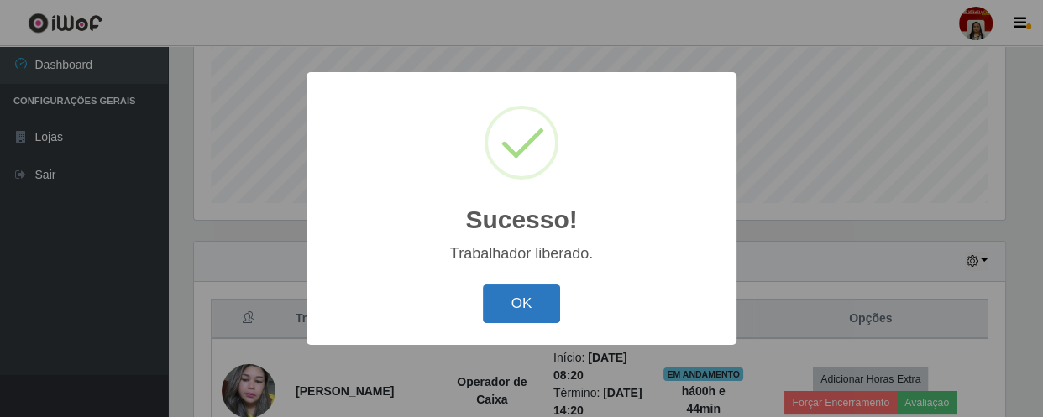
click at [514, 311] on button "OK" at bounding box center [522, 304] width 78 height 39
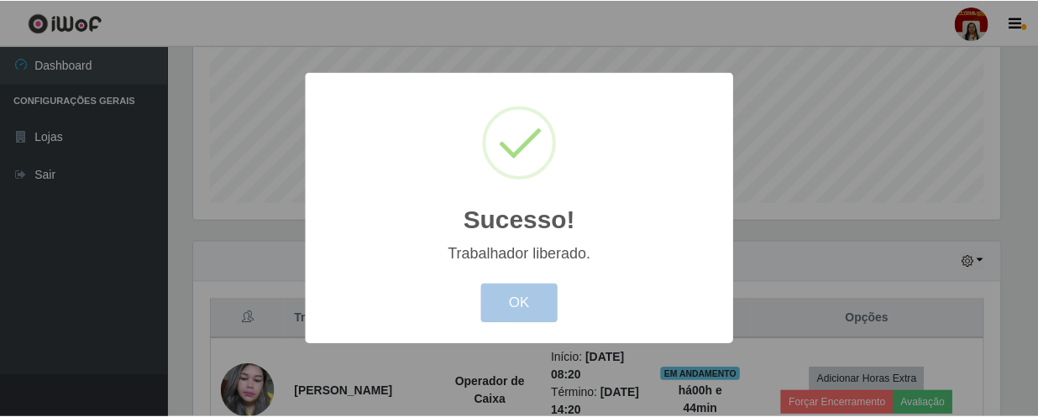
scroll to position [349, 818]
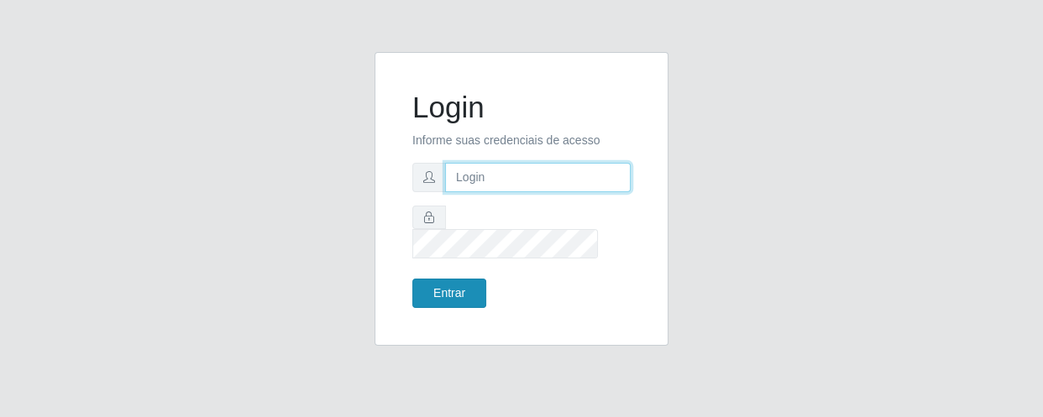
type input "[EMAIL_ADDRESS][DOMAIN_NAME]"
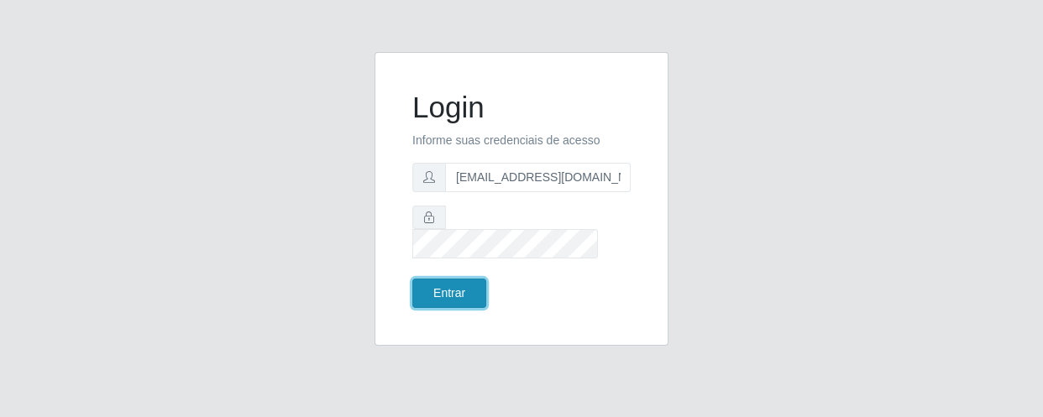
click at [443, 285] on button "Entrar" at bounding box center [449, 293] width 74 height 29
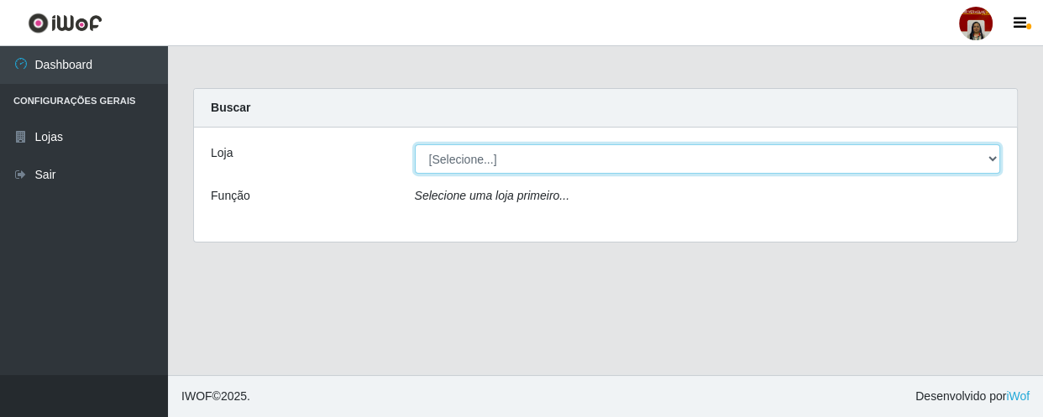
click at [990, 165] on select "[Selecione...] Mar Vermelho - Loja 04" at bounding box center [708, 158] width 586 height 29
select select "251"
click at [415, 144] on select "[Selecione...] Mar Vermelho - Loja 04" at bounding box center [708, 158] width 586 height 29
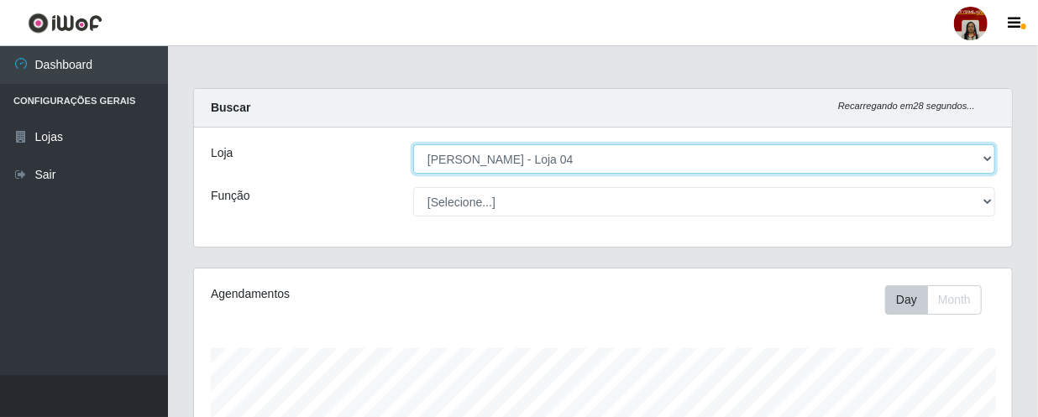
scroll to position [349, 818]
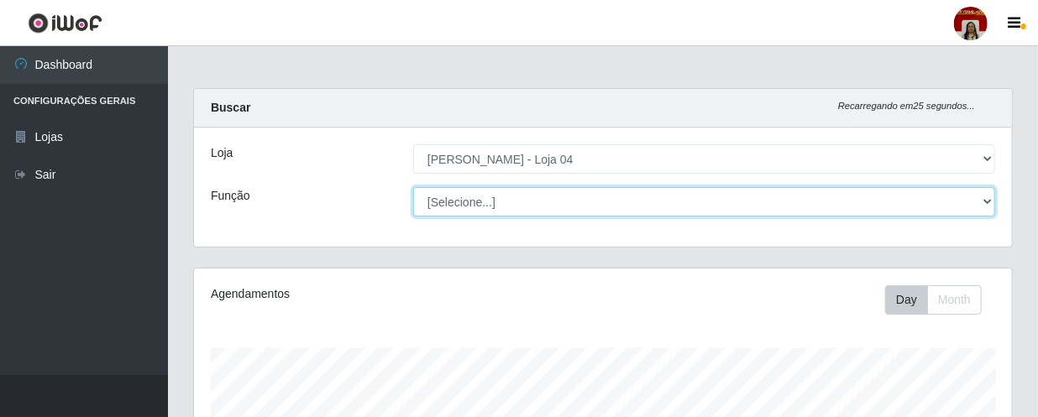
click at [985, 201] on select "[Selecione...] ASG ASG + ASG ++ Auxiliar de Depósito Auxiliar de Depósito + Aux…" at bounding box center [704, 201] width 582 height 29
click at [413, 187] on select "[Selecione...] ASG ASG + ASG ++ Auxiliar de Depósito Auxiliar de Depósito + Aux…" at bounding box center [704, 201] width 582 height 29
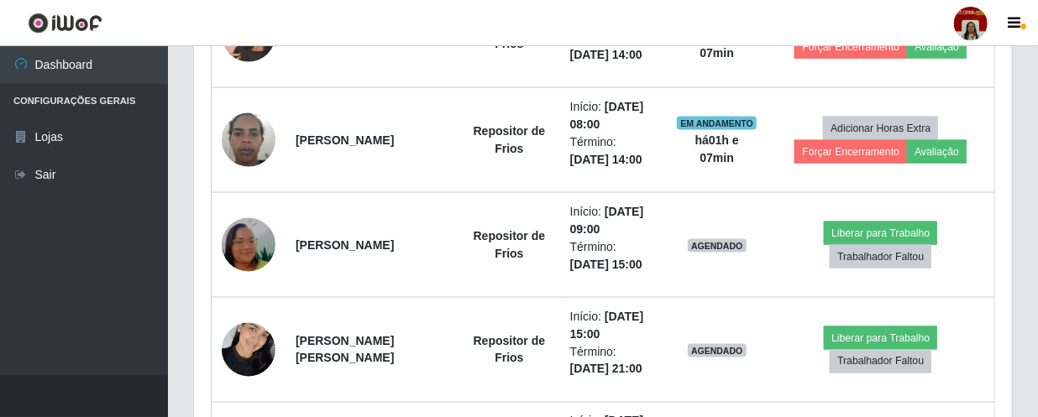
scroll to position [1145, 0]
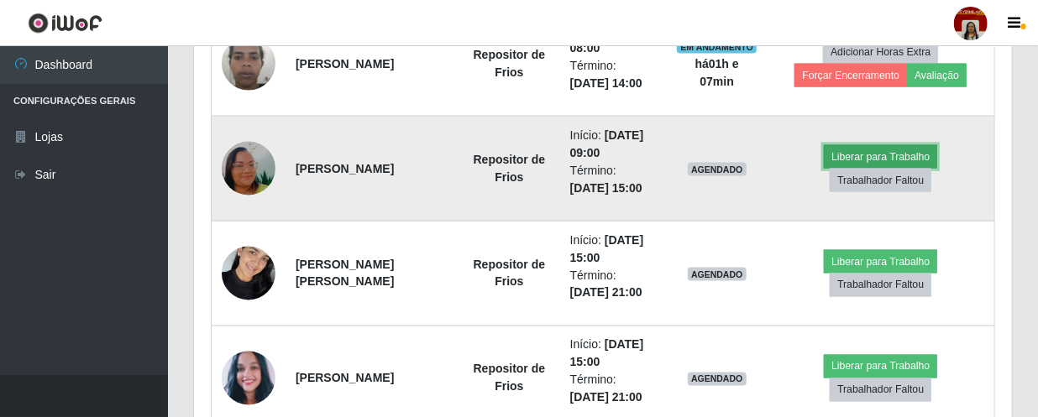
click at [858, 160] on button "Liberar para Trabalho" at bounding box center [880, 157] width 113 height 24
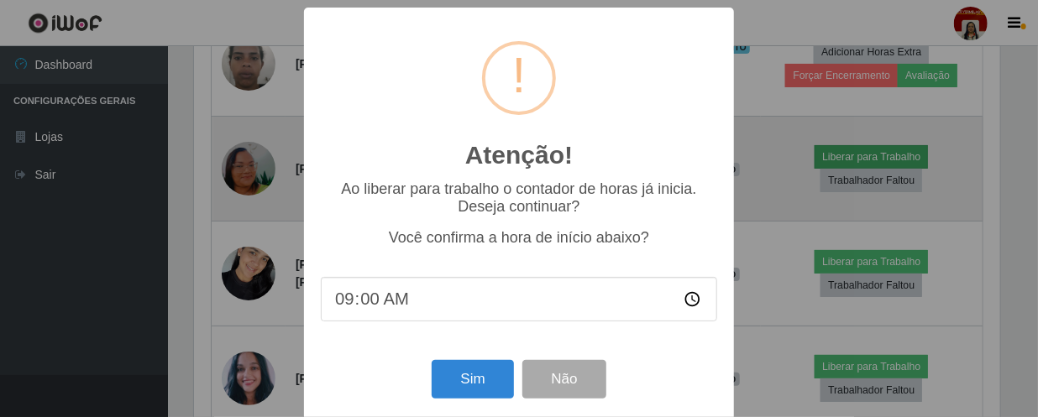
scroll to position [349, 811]
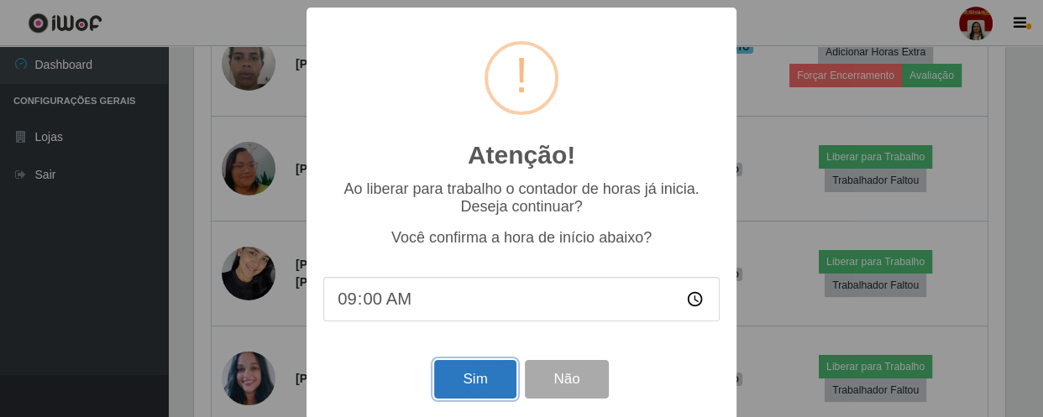
click at [479, 383] on button "Sim" at bounding box center [474, 379] width 81 height 39
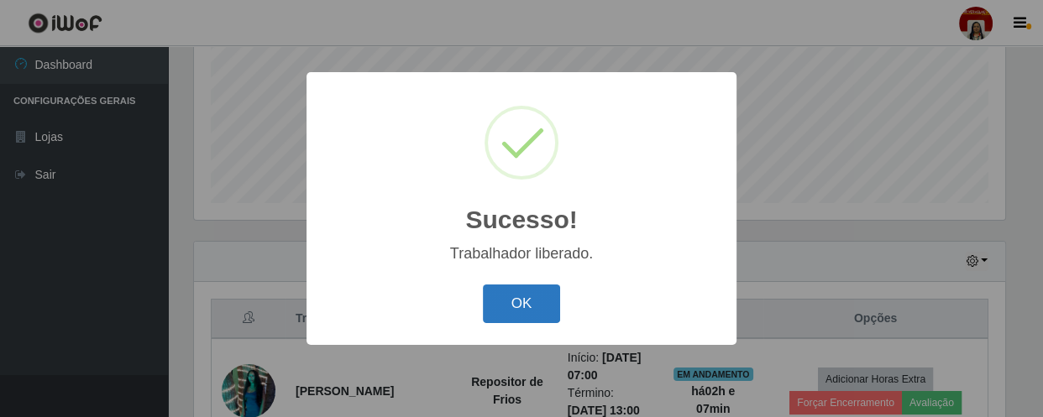
click at [528, 306] on button "OK" at bounding box center [522, 304] width 78 height 39
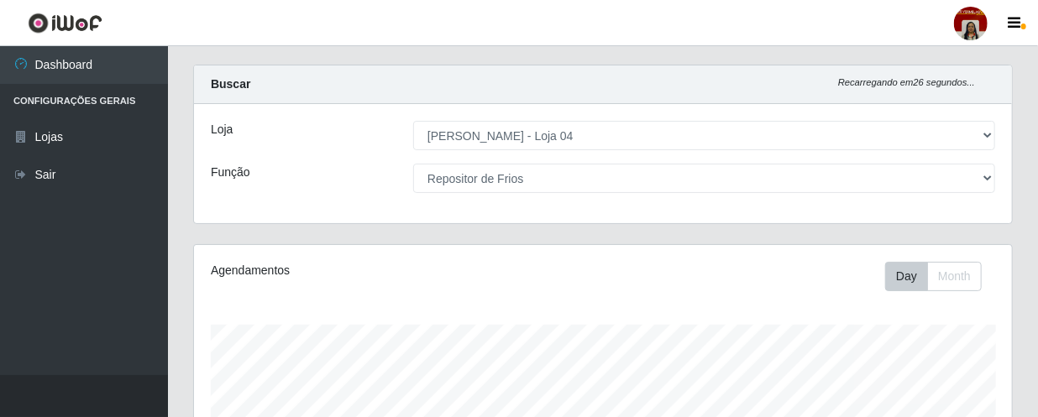
scroll to position [0, 0]
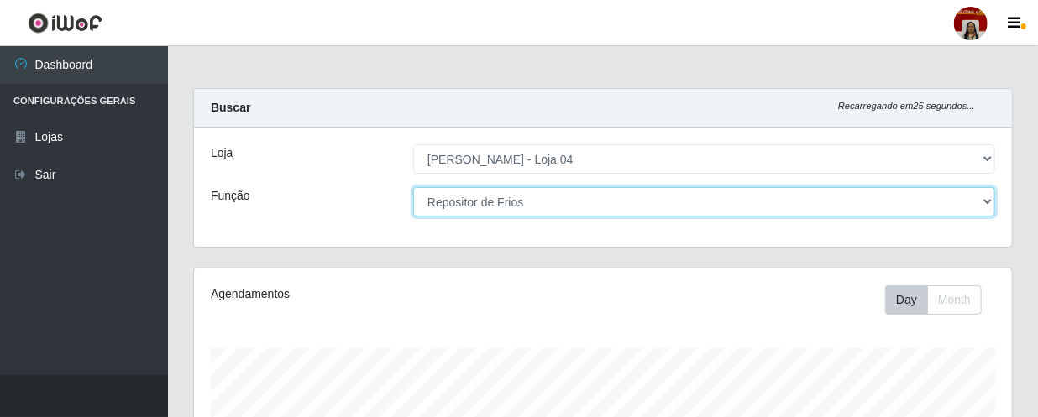
click at [993, 204] on select "[Selecione...] ASG ASG + ASG ++ Auxiliar de Depósito Auxiliar de Depósito + Aux…" at bounding box center [704, 201] width 582 height 29
select select "22"
click at [413, 187] on select "[Selecione...] ASG ASG + ASG ++ Auxiliar de Depósito Auxiliar de Depósito + Aux…" at bounding box center [704, 201] width 582 height 29
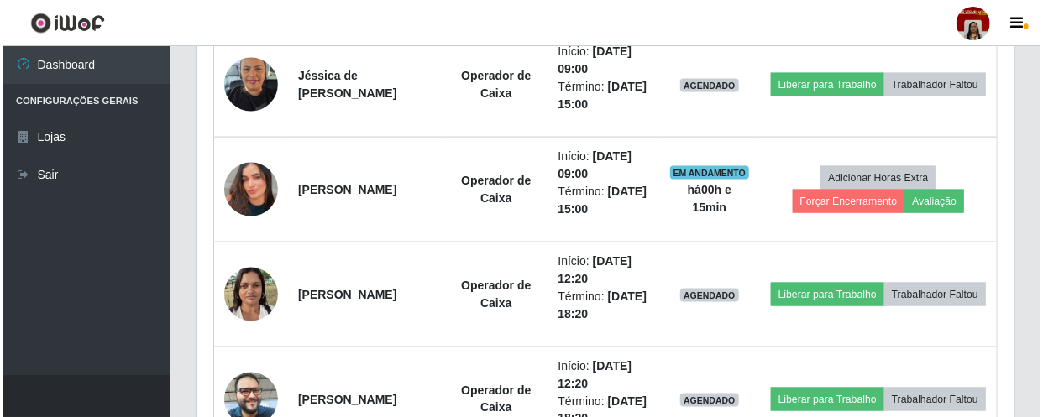
scroll to position [992, 0]
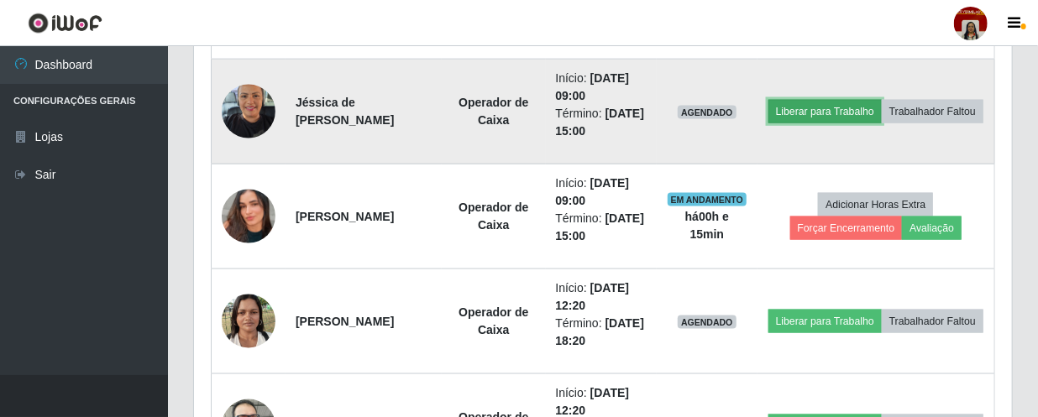
click at [879, 100] on button "Liberar para Trabalho" at bounding box center [825, 112] width 113 height 24
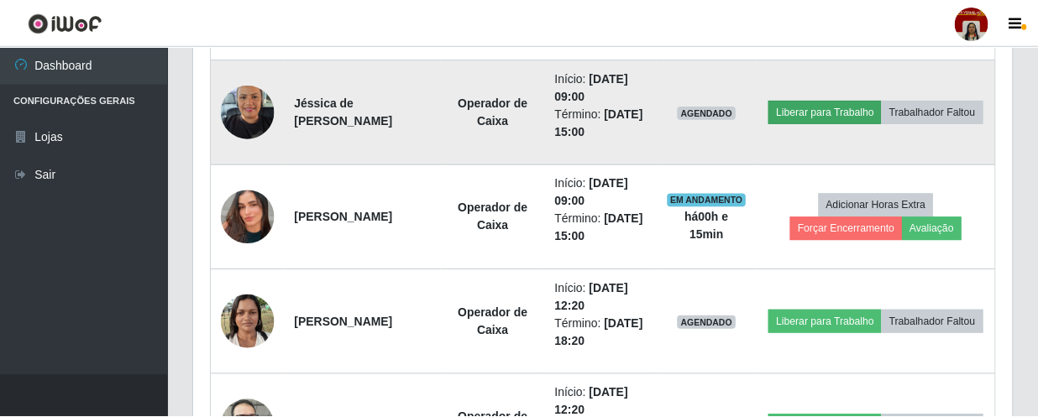
scroll to position [349, 811]
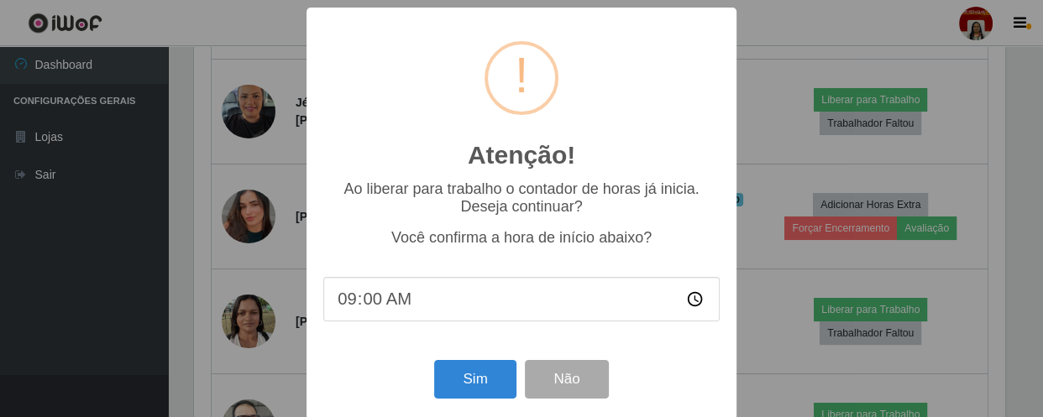
click at [374, 306] on input "09:00" at bounding box center [521, 299] width 396 height 45
type input "09:15"
click at [481, 393] on button "Sim" at bounding box center [474, 379] width 81 height 39
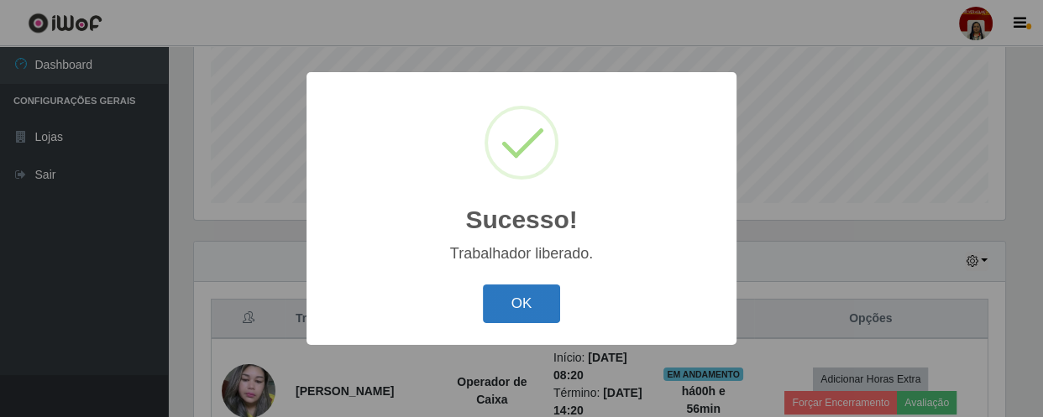
click at [504, 303] on button "OK" at bounding box center [522, 304] width 78 height 39
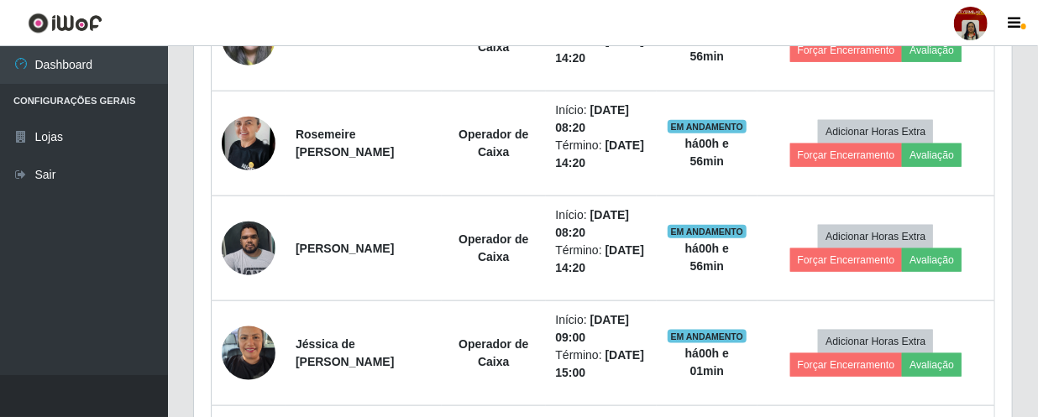
scroll to position [749, 0]
